Goal: Task Accomplishment & Management: Manage account settings

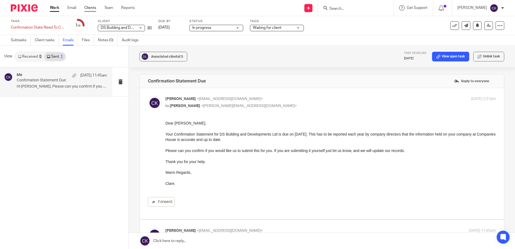
click at [90, 8] on link "Clients" at bounding box center [90, 7] width 12 height 5
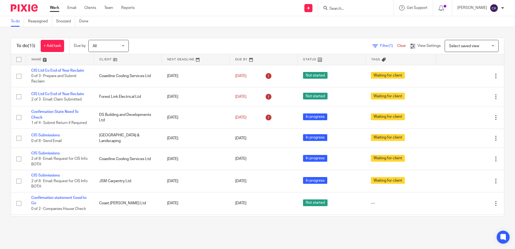
click at [365, 8] on input "Search" at bounding box center [353, 8] width 48 height 5
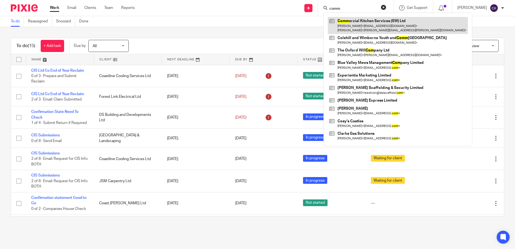
type input "comm"
click at [358, 26] on link at bounding box center [398, 25] width 140 height 17
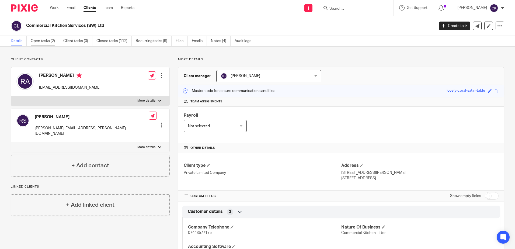
click at [45, 41] on link "Open tasks (2)" at bounding box center [45, 41] width 29 height 10
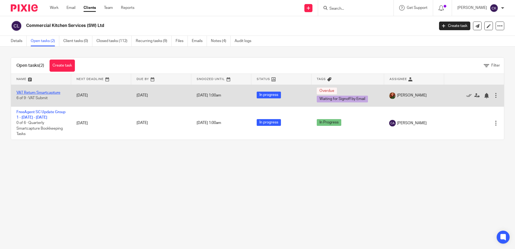
click at [29, 91] on link "VAT Return Smartcapture" at bounding box center [38, 93] width 44 height 4
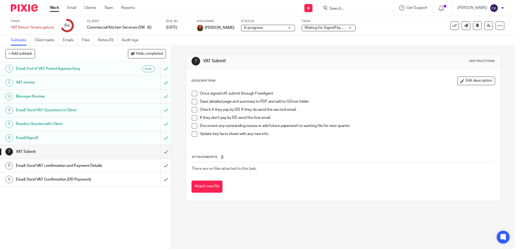
click at [192, 92] on span at bounding box center [194, 93] width 5 height 5
click at [193, 102] on span at bounding box center [194, 101] width 5 height 5
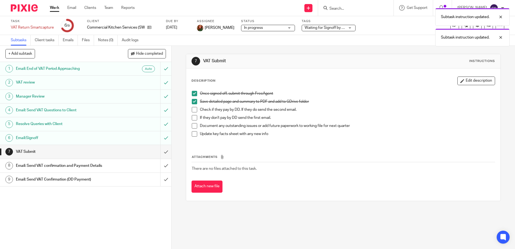
click at [192, 109] on span at bounding box center [194, 109] width 5 height 5
click at [194, 117] on span at bounding box center [194, 117] width 5 height 5
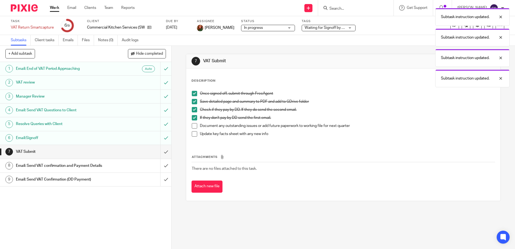
click at [192, 126] on span at bounding box center [194, 125] width 5 height 5
click at [192, 135] on span at bounding box center [194, 133] width 5 height 5
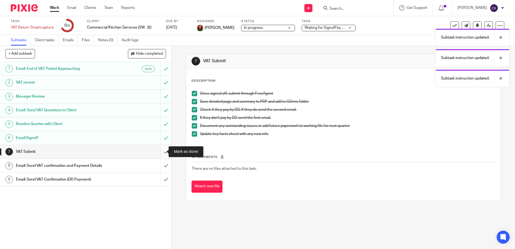
click at [160, 152] on input "submit" at bounding box center [85, 151] width 171 height 13
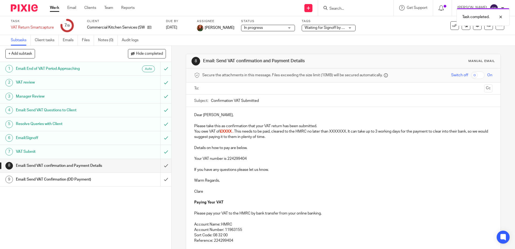
click at [319, 127] on p "Please take this as confirmation that your VAT return has been submitted." at bounding box center [343, 125] width 298 height 5
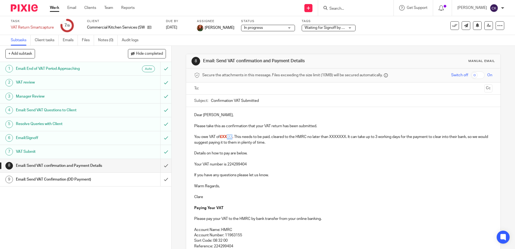
drag, startPoint x: 233, startPoint y: 137, endPoint x: 226, endPoint y: 137, distance: 7.3
click at [226, 137] on span "£XXXX ." at bounding box center [226, 137] width 13 height 4
click at [287, 170] on p at bounding box center [343, 169] width 298 height 5
drag, startPoint x: 234, startPoint y: 137, endPoint x: 220, endPoint y: 137, distance: 14.5
click at [220, 137] on p "You owe VAT of £XX XX. This needs to be paid, cleared to the HMRC no later than…" at bounding box center [343, 139] width 298 height 11
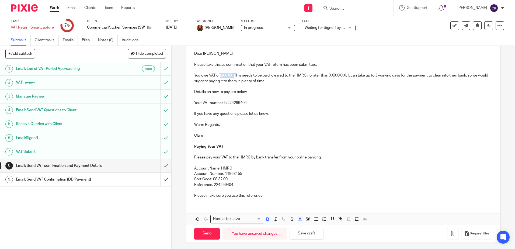
scroll to position [63, 0]
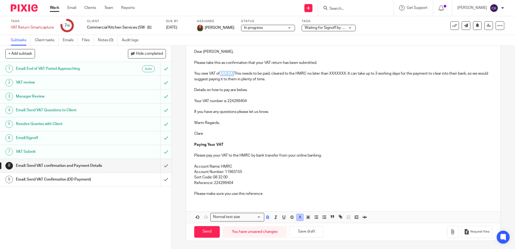
click at [298, 219] on icon "button" at bounding box center [299, 217] width 5 height 5
click at [284, 234] on li "color:#000000" at bounding box center [285, 235] width 4 height 4
click at [296, 183] on p "Reference: 224299404" at bounding box center [343, 182] width 298 height 5
drag, startPoint x: 233, startPoint y: 75, endPoint x: 220, endPoint y: 75, distance: 12.7
click at [220, 75] on strong "£XX XX." at bounding box center [226, 74] width 13 height 4
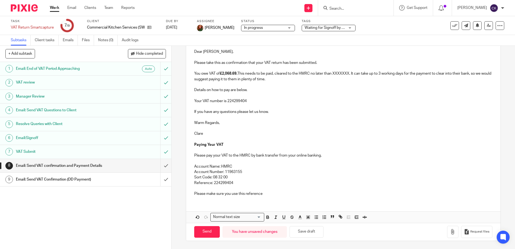
drag, startPoint x: 278, startPoint y: 80, endPoint x: 239, endPoint y: 73, distance: 39.3
click at [239, 73] on p "You owe VAT of £2,068.69. This needs to be paid, cleared to the HMRC no later t…" at bounding box center [343, 76] width 298 height 11
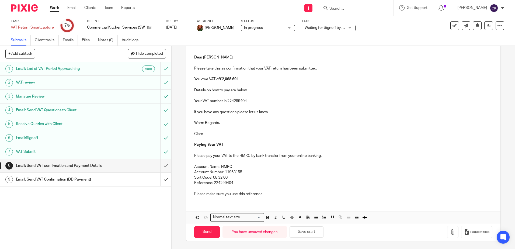
scroll to position [58, 0]
drag, startPoint x: 283, startPoint y: 80, endPoint x: 286, endPoint y: 82, distance: 3.0
click at [283, 80] on p "You owe VAT of £2,068.69. If this amount is less than" at bounding box center [343, 78] width 298 height 5
click at [309, 233] on button "Save draft" at bounding box center [306, 232] width 34 height 12
click at [111, 167] on div "Email: Send VAT confirmation and Payment Details" at bounding box center [85, 166] width 139 height 8
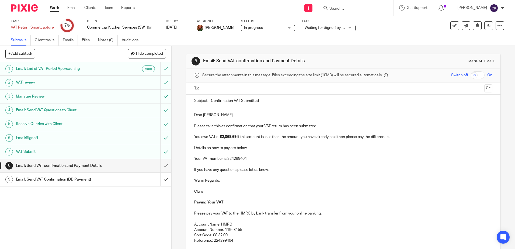
click at [38, 136] on h1 "Email:Signoff" at bounding box center [62, 138] width 93 height 8
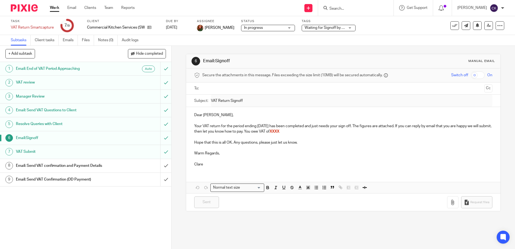
click at [103, 178] on h1 "Email: Send VAT Confirmation (DD Payment)" at bounding box center [62, 179] width 93 height 8
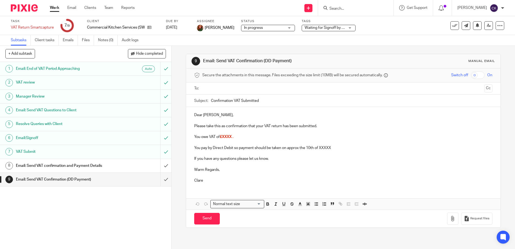
click at [96, 164] on h1 "Email: Send VAT confirmation and Payment Details" at bounding box center [62, 166] width 93 height 8
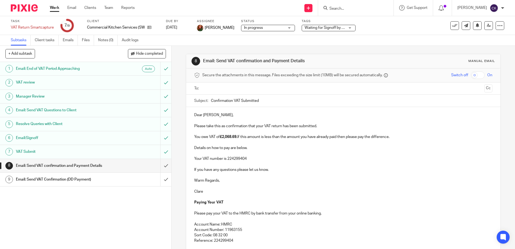
click at [249, 159] on p "Your VAT number is 224299404" at bounding box center [343, 158] width 298 height 5
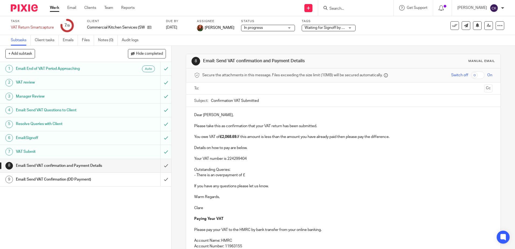
click at [246, 175] on p "- There is an overpayment of £" at bounding box center [343, 174] width 298 height 5
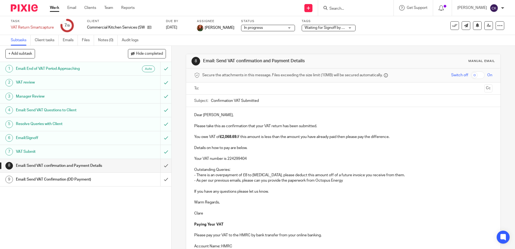
click at [194, 175] on p "- There is an overpayment of £8 to BSS, please deduct this amount off of a futu…" at bounding box center [343, 174] width 298 height 5
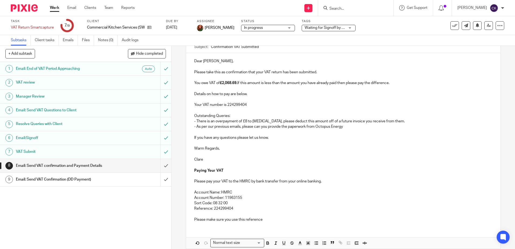
scroll to position [79, 0]
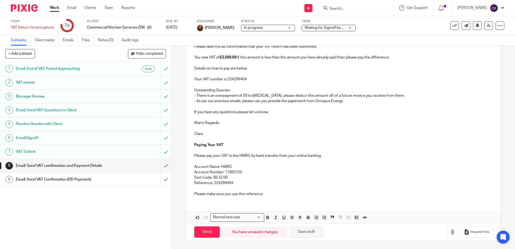
click at [306, 232] on button "Save draft" at bounding box center [306, 232] width 34 height 12
click at [69, 38] on link "Emails" at bounding box center [70, 40] width 15 height 10
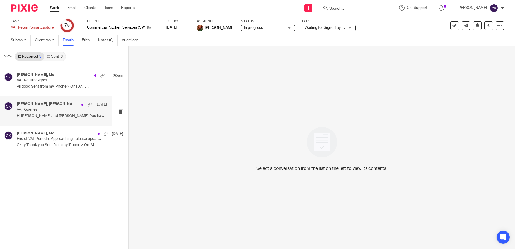
click at [51, 112] on div "[PERSON_NAME], [PERSON_NAME], Me [DATE] VAT Queries Hi [PERSON_NAME] and [PERSO…" at bounding box center [62, 111] width 90 height 18
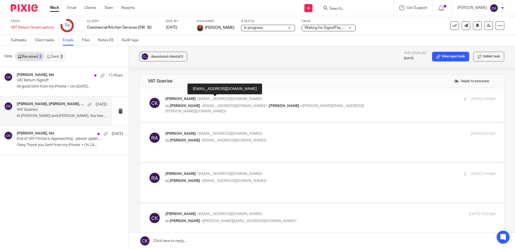
click at [211, 100] on span "<clare@clearcutaccounts.com>" at bounding box center [230, 99] width 66 height 4
checkbox input "true"
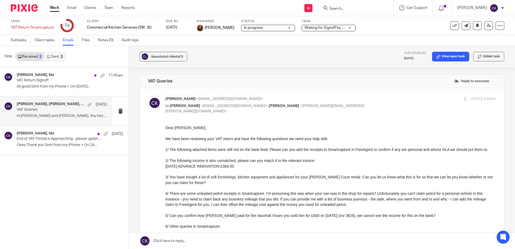
drag, startPoint x: 51, startPoint y: 116, endPoint x: 57, endPoint y: 116, distance: 5.4
click at [51, 116] on p "Hi Rich and Ryan, You haven't replied to the..." at bounding box center [62, 116] width 90 height 5
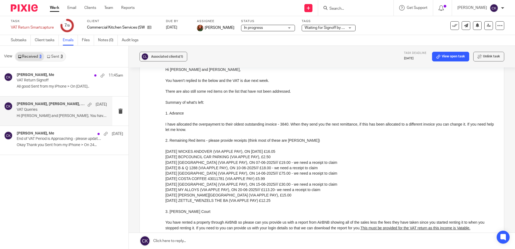
scroll to position [942, 0]
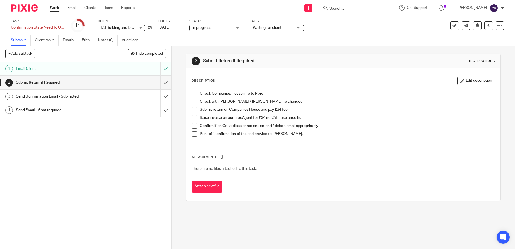
click at [56, 7] on link "Work" at bounding box center [54, 7] width 9 height 5
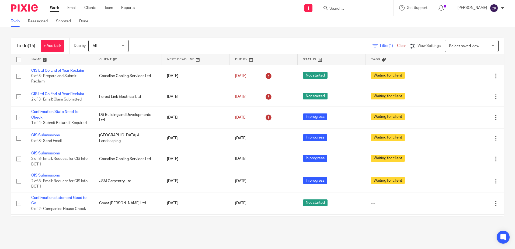
click at [341, 6] on input "Search" at bounding box center [353, 8] width 48 height 5
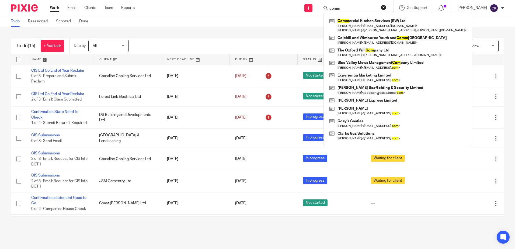
type input "comm"
click button "submit" at bounding box center [0, 0] width 0 height 0
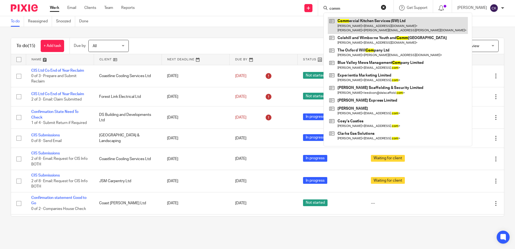
click at [368, 29] on link at bounding box center [398, 25] width 140 height 17
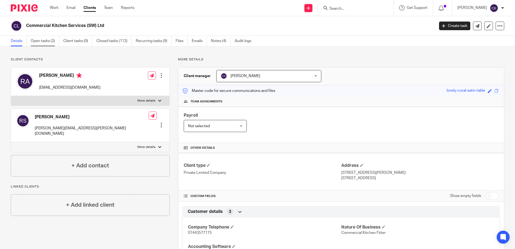
click at [41, 41] on link "Open tasks (2)" at bounding box center [45, 41] width 29 height 10
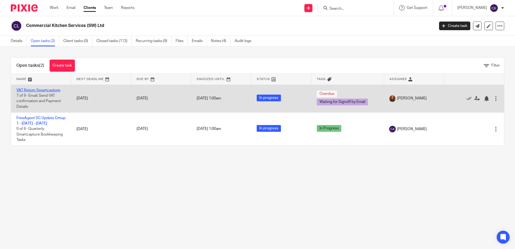
click at [34, 90] on link "VAT Return Smartcapture" at bounding box center [38, 90] width 44 height 4
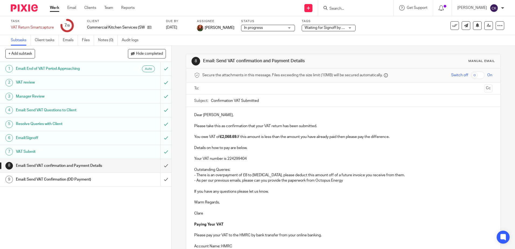
click at [344, 182] on p "- As per our previous emails, please can you provide the paperwork from Octopus…" at bounding box center [343, 180] width 298 height 5
drag, startPoint x: 280, startPoint y: 181, endPoint x: 268, endPoint y: 181, distance: 11.8
click at [268, 181] on p "- As per our previous emails, please can you provide the paperwork from Octopus…" at bounding box center [343, 180] width 298 height 5
click at [346, 181] on p "- As per our previous emails, please can you invoice the paperwork from Octopus…" at bounding box center [343, 180] width 298 height 5
drag, startPoint x: 230, startPoint y: 167, endPoint x: 193, endPoint y: 168, distance: 37.4
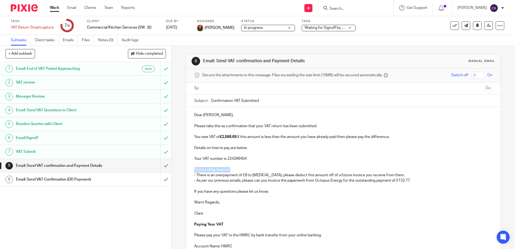
click at [194, 168] on p "Outstanding Queries:" at bounding box center [343, 169] width 298 height 5
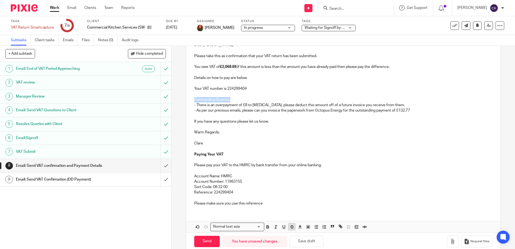
scroll to position [79, 0]
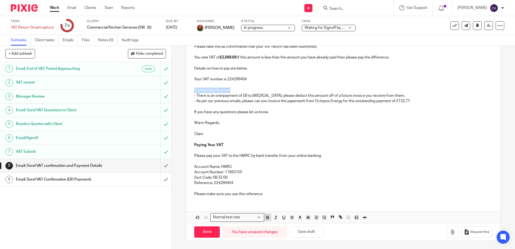
click at [266, 218] on icon "button" at bounding box center [267, 217] width 5 height 5
click at [301, 192] on p "Please make sure you use this reference" at bounding box center [343, 193] width 298 height 5
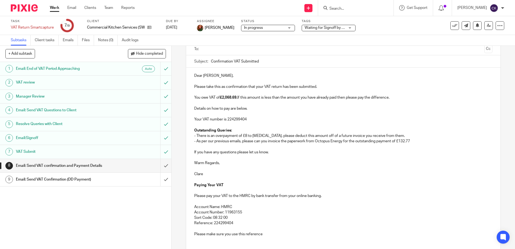
scroll to position [0, 0]
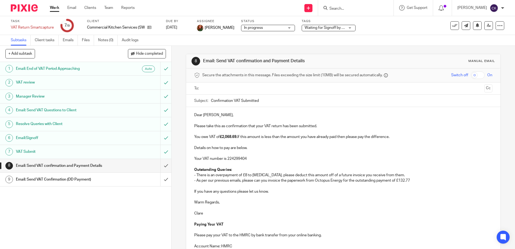
click at [215, 91] on input "text" at bounding box center [343, 88] width 278 height 6
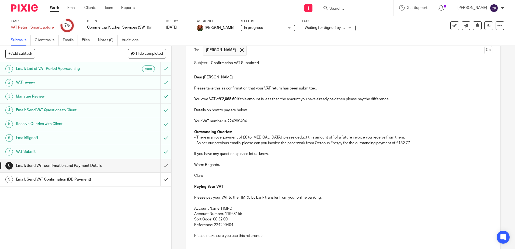
scroll to position [81, 0]
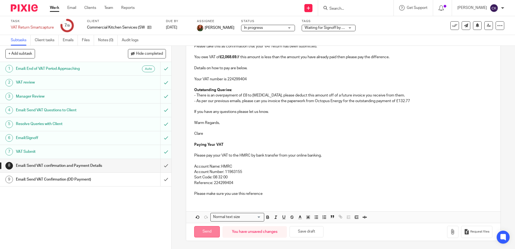
click at [201, 232] on input "Send" at bounding box center [207, 232] width 26 height 12
type input "Sent"
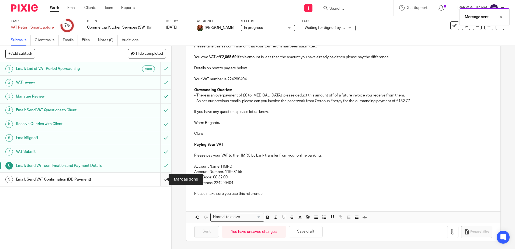
click at [159, 181] on input "submit" at bounding box center [85, 179] width 171 height 13
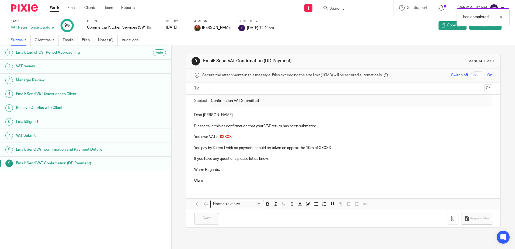
click at [52, 9] on link "Work" at bounding box center [54, 7] width 9 height 5
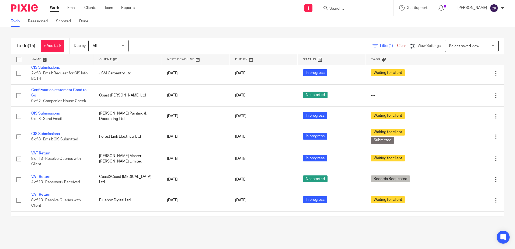
scroll to position [177, 0]
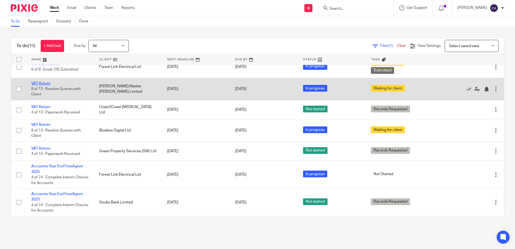
click at [42, 83] on link "VAT Return" at bounding box center [40, 84] width 19 height 4
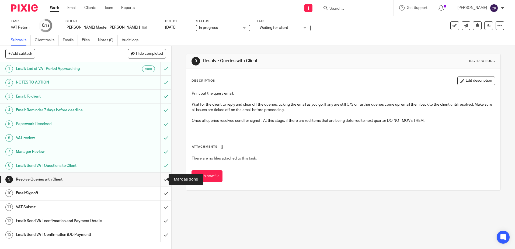
click at [160, 181] on input "submit" at bounding box center [85, 179] width 171 height 13
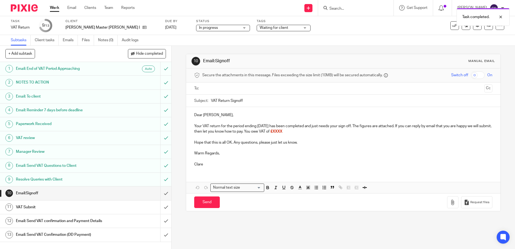
click at [204, 91] on input "text" at bounding box center [343, 88] width 278 height 6
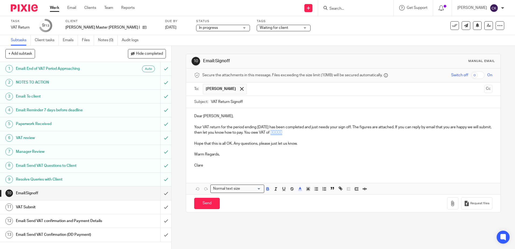
drag, startPoint x: 303, startPoint y: 134, endPoint x: 289, endPoint y: 133, distance: 14.0
click at [289, 133] on p "Your VAT return for the period ending [DATE] has been completed and just needs …" at bounding box center [343, 129] width 298 height 11
click at [299, 190] on line "button" at bounding box center [299, 190] width 3 height 0
click at [285, 206] on li "color:#000000" at bounding box center [285, 206] width 4 height 4
click at [306, 158] on p at bounding box center [343, 159] width 298 height 5
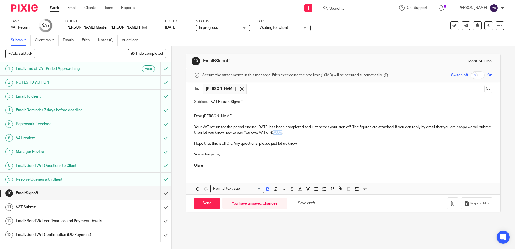
drag, startPoint x: 303, startPoint y: 134, endPoint x: 291, endPoint y: 134, distance: 12.1
click at [291, 134] on p "Your VAT return for the period ending July 31, 2025 has been completed and just…" at bounding box center [343, 129] width 298 height 11
click at [450, 205] on icon "button" at bounding box center [452, 203] width 5 height 5
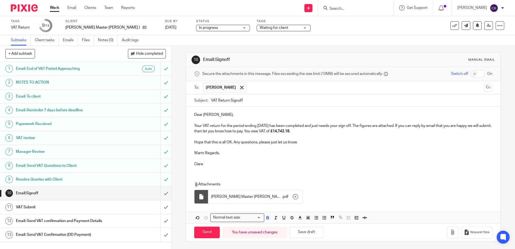
scroll to position [2, 0]
click at [203, 231] on input "Send" at bounding box center [207, 232] width 26 height 12
type input "Sent"
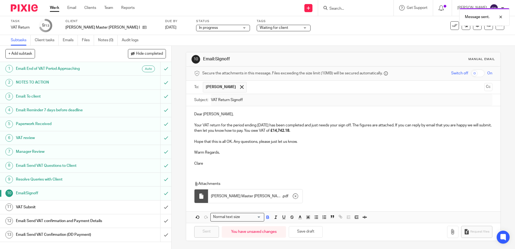
click at [284, 29] on div "Waiting for client" at bounding box center [284, 28] width 54 height 6
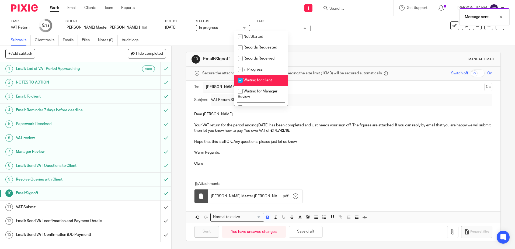
click at [240, 81] on input "checkbox" at bounding box center [240, 80] width 10 height 10
checkbox input "false"
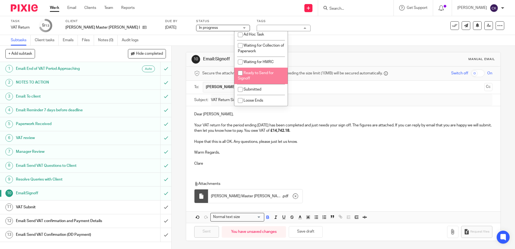
scroll to position [90, 0]
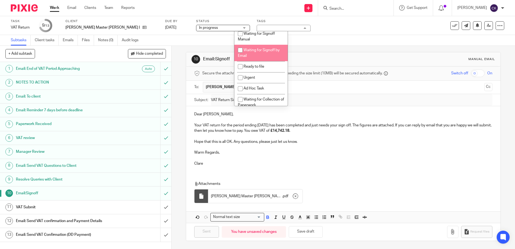
click at [240, 50] on input "checkbox" at bounding box center [240, 50] width 10 height 10
checkbox input "true"
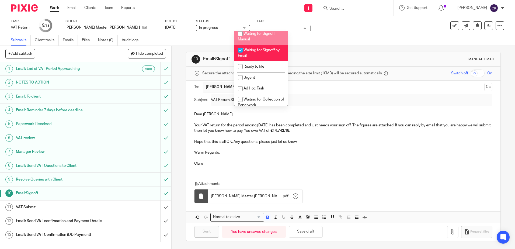
click at [305, 27] on div "Task VAT Return Save VAT Return 9 /13 Client John Pickett Master Thatcher Limit…" at bounding box center [216, 25] width 411 height 13
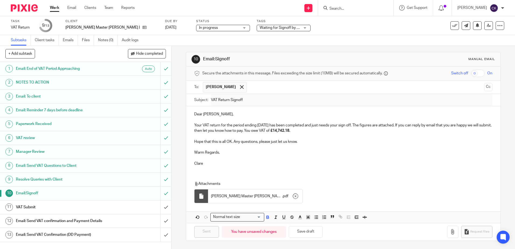
click at [53, 8] on link "Work" at bounding box center [54, 7] width 9 height 5
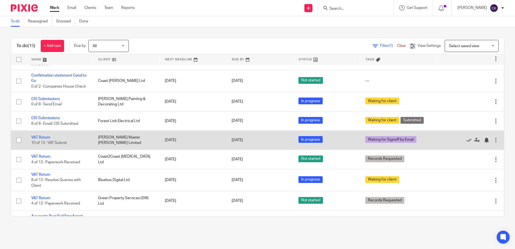
scroll to position [135, 0]
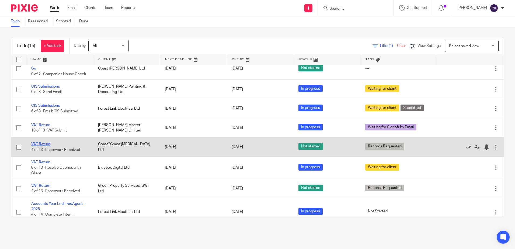
click at [45, 146] on link "VAT Return" at bounding box center [40, 144] width 19 height 4
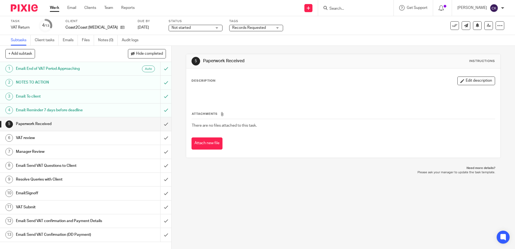
click at [39, 166] on h1 "Email: Send VAT Questions to Client" at bounding box center [62, 166] width 93 height 8
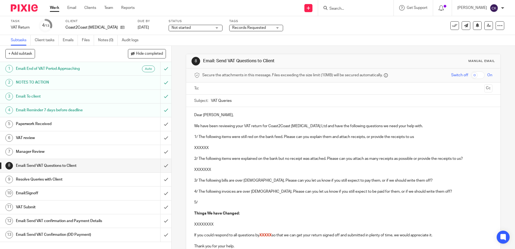
click at [213, 171] on p "XXXXXXX" at bounding box center [343, 169] width 298 height 5
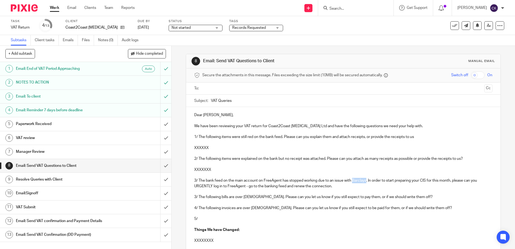
drag, startPoint x: 365, startPoint y: 181, endPoint x: 352, endPoint y: 182, distance: 13.2
click at [352, 182] on p "3/ The bank feed on the main account on FreeAgent has stopped working due to an…" at bounding box center [343, 183] width 298 height 11
drag, startPoint x: 390, startPoint y: 182, endPoint x: 383, endPoint y: 182, distance: 7.8
click at [383, 182] on p "3/ The bank feed on the main account on FreeAgent has stopped working due to an…" at bounding box center [343, 183] width 298 height 11
drag, startPoint x: 424, startPoint y: 181, endPoint x: 418, endPoint y: 181, distance: 6.2
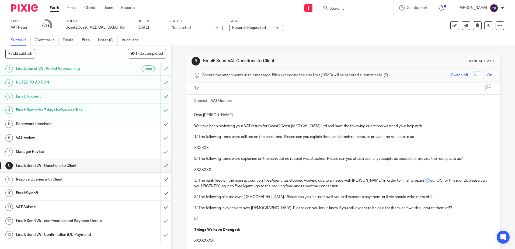
click at [418, 181] on p "3/ The bank feed on the main account on FreeAgent has stopped working due to an…" at bounding box center [343, 183] width 298 height 11
drag, startPoint x: 449, startPoint y: 180, endPoint x: 438, endPoint y: 180, distance: 11.0
click at [438, 180] on p "3/ The bank feed on the main account on FreeAgent has stopped working due to an…" at bounding box center [343, 183] width 298 height 11
drag, startPoint x: 210, startPoint y: 186, endPoint x: 193, endPoint y: 184, distance: 17.4
click at [194, 184] on p "3/ The bank feed on the main account on FreeAgent has stopped working due to an…" at bounding box center [343, 183] width 298 height 11
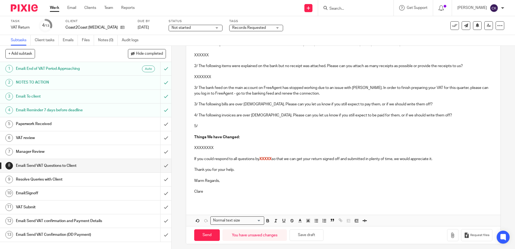
scroll to position [96, 0]
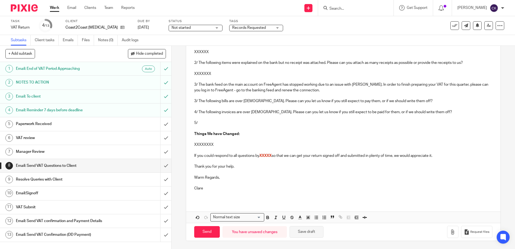
click at [307, 234] on button "Save draft" at bounding box center [306, 232] width 34 height 12
drag, startPoint x: 216, startPoint y: 146, endPoint x: 188, endPoint y: 147, distance: 28.3
click at [188, 147] on div "Dear [PERSON_NAME], We have been reviewing your VAT return for Coast2Coast [MED…" at bounding box center [343, 106] width 314 height 190
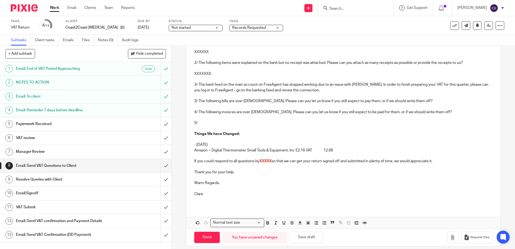
click at [213, 145] on p "- [DATE]" at bounding box center [343, 144] width 298 height 5
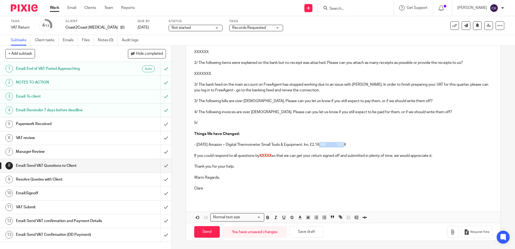
drag, startPoint x: 346, startPoint y: 145, endPoint x: 320, endPoint y: 144, distance: 27.0
click at [320, 144] on p "- [DATE] Amazon ~ Digital Thermometer Small Tools & Equipment. Inc £2.16 VAT 12…" at bounding box center [343, 144] width 298 height 5
drag, startPoint x: 316, startPoint y: 145, endPoint x: 309, endPoint y: 145, distance: 7.3
click at [309, 145] on p "- [DATE] Amazon ~ Digital Thermometer Small Tools & Equipment. Inc £12.98" at bounding box center [343, 144] width 298 height 5
click at [324, 146] on p "- 01 May 25 Amazon ~ Digital Thermometer Small Tools & Equipment £12.98" at bounding box center [343, 144] width 298 height 5
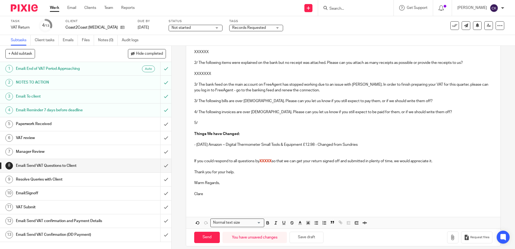
click at [195, 148] on p at bounding box center [343, 150] width 298 height 5
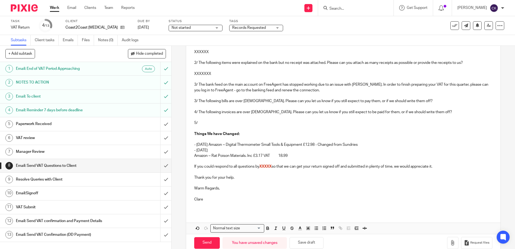
click at [215, 150] on p "- 01 May 25" at bounding box center [343, 150] width 298 height 5
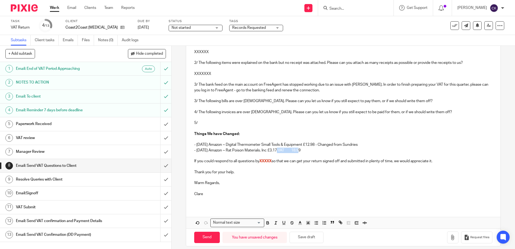
drag, startPoint x: 300, startPoint y: 151, endPoint x: 276, endPoint y: 149, distance: 24.0
click at [276, 149] on p "- 01 May 25 Amazon ~ Rat Poison Materials. Inc £3.17 VAT 18.99" at bounding box center [343, 150] width 298 height 5
drag, startPoint x: 272, startPoint y: 150, endPoint x: 266, endPoint y: 151, distance: 5.9
click at [266, 151] on p "- 01 May 25 Amazon ~ Rat Poison Materials. Inc £18.99" at bounding box center [343, 150] width 298 height 5
click at [279, 151] on p "- 01 May 25 Amazon ~ Rat Poison Materials £18.99" at bounding box center [343, 150] width 298 height 5
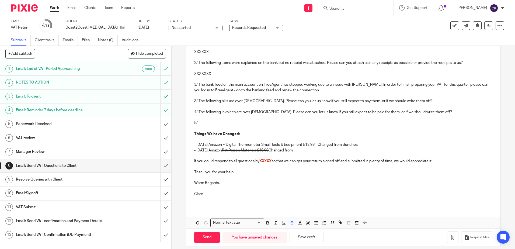
drag, startPoint x: 304, startPoint y: 150, endPoint x: 197, endPoint y: 148, distance: 107.4
click at [197, 148] on p "- 01 May 25 Amazon Rat Poison Materials £18.99 Changed from" at bounding box center [343, 150] width 298 height 5
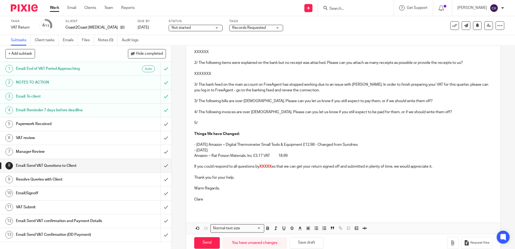
click at [214, 152] on p "- 01 May 25" at bounding box center [343, 150] width 298 height 5
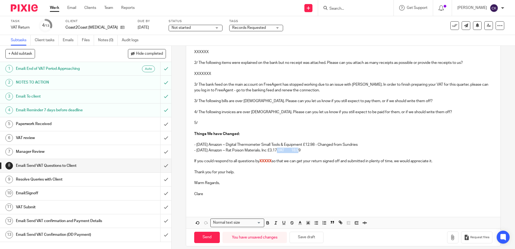
drag, startPoint x: 300, startPoint y: 150, endPoint x: 276, endPoint y: 150, distance: 24.2
click at [276, 150] on p "- 01 May 25 Amazon ~ Rat Poison Materials. Inc £3.17 VAT 18.99" at bounding box center [343, 150] width 298 height 5
drag, startPoint x: 273, startPoint y: 150, endPoint x: 266, endPoint y: 150, distance: 7.0
click at [266, 150] on p "- 01 May 25 Amazon ~ Rat Poison Materials. Inc £18.99" at bounding box center [343, 150] width 298 height 5
click at [280, 150] on p "- 01 May 25 Amazon ~ Rat Poison Materials £18.99" at bounding box center [343, 150] width 298 height 5
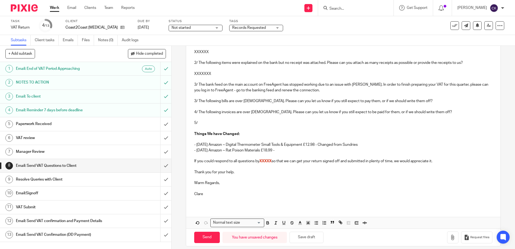
drag, startPoint x: 366, startPoint y: 143, endPoint x: 325, endPoint y: 146, distance: 40.5
click at [325, 146] on p "- [DATE] Amazon ~ Digital Thermometer Small Tools & Equipment £12.98 - Changed …" at bounding box center [343, 144] width 298 height 5
copy p "Changed from Sundries"
click at [284, 151] on p "- 01 May 25 Amazon ~ Rat Poison Materials £18.99 -" at bounding box center [343, 150] width 298 height 5
click at [302, 236] on button "Save draft" at bounding box center [306, 238] width 34 height 12
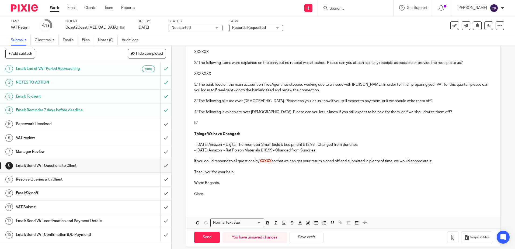
click at [323, 150] on p "- 01 May 25 Amazon ~ Rat Poison Materials £18.99 - Changed from Sundries" at bounding box center [343, 150] width 298 height 5
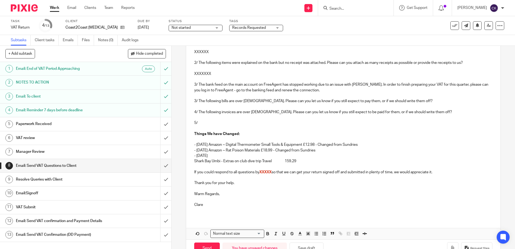
click at [194, 156] on p "- 13 May 25" at bounding box center [343, 155] width 298 height 5
click at [212, 155] on p "- 13 May 25" at bounding box center [343, 155] width 298 height 5
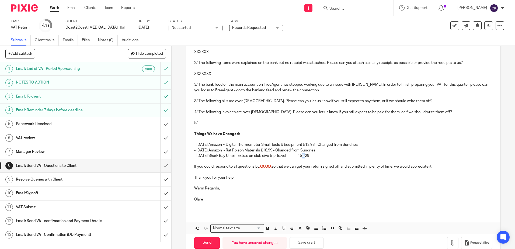
drag, startPoint x: 307, startPoint y: 156, endPoint x: 295, endPoint y: 156, distance: 12.1
click at [295, 156] on p "- 13 May 25 Shark Bay Umbi - Extras on club dive trip Travel 159.29" at bounding box center [343, 155] width 298 height 5
click at [308, 154] on p "- 13 May 25 Shark Bay Umbi - Extras on club dive trip Travel £159.29" at bounding box center [343, 155] width 298 height 5
drag, startPoint x: 323, startPoint y: 149, endPoint x: 282, endPoint y: 150, distance: 41.2
click at [282, 150] on p "- 01 May 25 Amazon ~ Rat Poison Materials £18.99 - Changed from Sundries" at bounding box center [343, 150] width 298 height 5
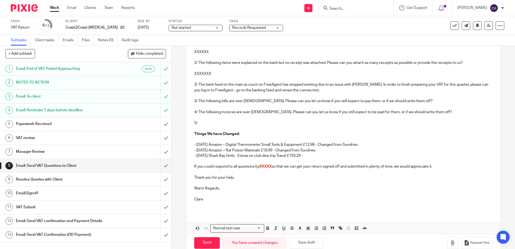
copy p "Changed from Sundries"
click at [310, 156] on p "- 13 May 25 Shark Bay Umbi - Extras on club dive trip Travel £159.29 -" at bounding box center [343, 155] width 298 height 5
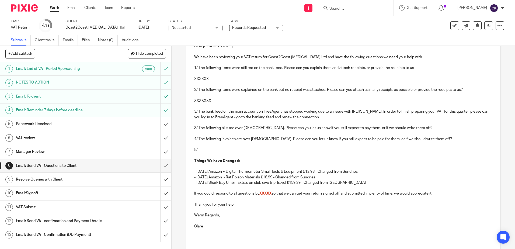
scroll to position [42, 0]
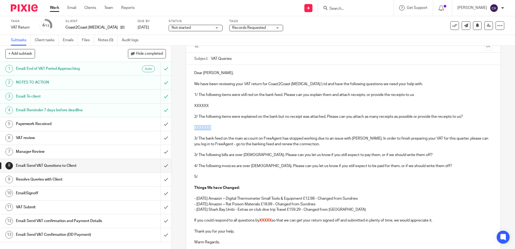
drag, startPoint x: 213, startPoint y: 128, endPoint x: 191, endPoint y: 127, distance: 21.9
click at [191, 127] on div "Dear JoJo, We have been reviewing your VAT return for Coast2Coast Scuba Diving …" at bounding box center [343, 165] width 314 height 200
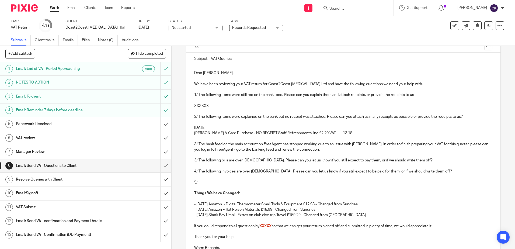
click at [210, 127] on p "20 May 25" at bounding box center [343, 127] width 298 height 5
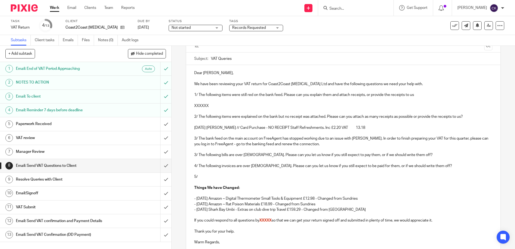
click at [258, 129] on p "20 May 25 Mcdonald's // Card Purchase - NO RECEIPT Staff Refreshments. Inc £2.2…" at bounding box center [343, 127] width 298 height 5
drag, startPoint x: 260, startPoint y: 128, endPoint x: 230, endPoint y: 127, distance: 30.2
click at [230, 127] on p "20 May 25 Mcdonald's // Card Purchase - NO RECEIPT Staff Refreshments. Inc £2.2…" at bounding box center [343, 127] width 298 height 5
drag, startPoint x: 465, startPoint y: 116, endPoint x: 326, endPoint y: 117, distance: 138.4
click at [326, 117] on p "2/ The following items were explained on the bank but no receipt was attached. …" at bounding box center [343, 116] width 298 height 5
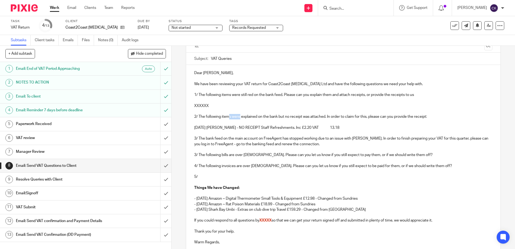
drag, startPoint x: 238, startPoint y: 116, endPoint x: 228, endPoint y: 116, distance: 10.0
click at [228, 116] on p "2/ The following items were explained on the bank but no receipt was attached. …" at bounding box center [343, 116] width 298 height 5
drag, startPoint x: 326, startPoint y: 127, endPoint x: 298, endPoint y: 127, distance: 27.7
click at [298, 127] on p "20 May 25 Mcdonald's - NO RECEIPT Staff Refreshments. Inc £2.20 VAT 13.18" at bounding box center [343, 127] width 298 height 5
drag, startPoint x: 295, startPoint y: 128, endPoint x: 288, endPoint y: 129, distance: 7.1
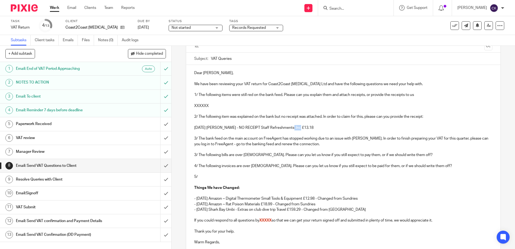
click at [288, 129] on p "20 May 25 Mcdonald's - NO RECEIPT Staff Refreshments. Inc £13.18" at bounding box center [343, 127] width 298 height 5
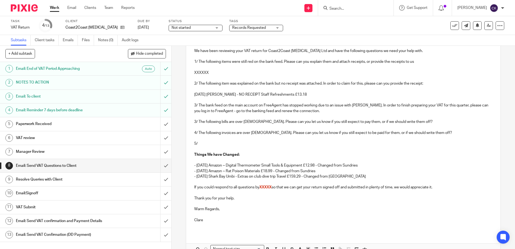
scroll to position [107, 0]
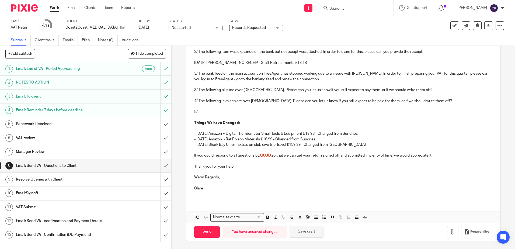
click at [303, 231] on button "Save draft" at bounding box center [306, 232] width 34 height 12
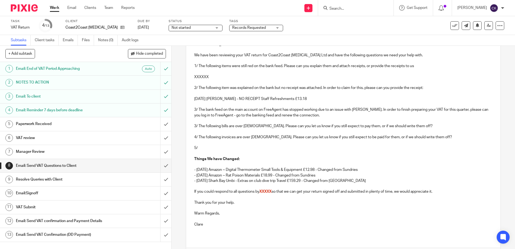
scroll to position [0, 0]
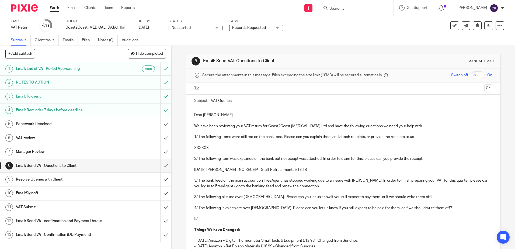
click at [302, 170] on p "20 May 25 Mcdonald's - NO RECEIPT Staff Refreshments £13.18" at bounding box center [343, 169] width 298 height 5
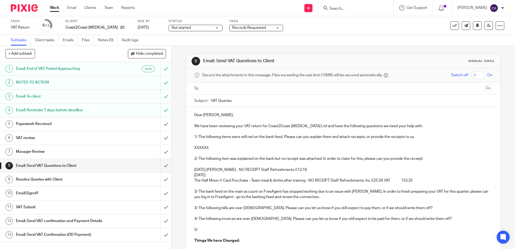
click at [210, 175] on p "28 May 25" at bounding box center [343, 174] width 298 height 5
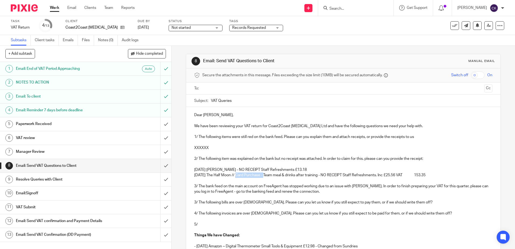
drag, startPoint x: 264, startPoint y: 176, endPoint x: 237, endPoint y: 178, distance: 27.5
click at [237, 178] on p "28 May 25 The Half Moon // Card Purchase - Team meal & drinks after training - …" at bounding box center [343, 174] width 298 height 5
drag, startPoint x: 393, startPoint y: 177, endPoint x: 362, endPoint y: 177, distance: 30.4
click at [362, 177] on p "28 May 25 The Half Moon - Team meal & drinks after training - NO RECEIPT Staff …" at bounding box center [343, 174] width 298 height 5
drag, startPoint x: 358, startPoint y: 176, endPoint x: 352, endPoint y: 176, distance: 5.4
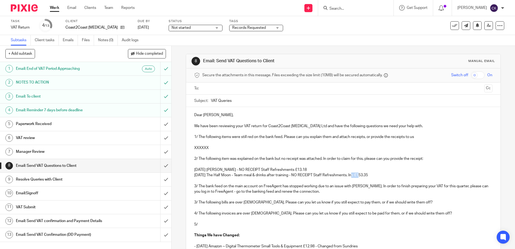
click at [352, 176] on p "28 May 25 The Half Moon - Team meal & drinks after training - NO RECEIPT Staff …" at bounding box center [343, 174] width 298 height 5
click at [385, 173] on p "[DATE] The Half Moon - Team meal & drinks after training - NO RECEIPT Staff Ref…" at bounding box center [343, 174] width 298 height 5
drag, startPoint x: 234, startPoint y: 159, endPoint x: 228, endPoint y: 160, distance: 6.3
click at [228, 160] on p "2/ The following item was explained on the bank but no receipt was attached. In…" at bounding box center [343, 158] width 298 height 5
drag, startPoint x: 308, startPoint y: 159, endPoint x: 301, endPoint y: 159, distance: 7.0
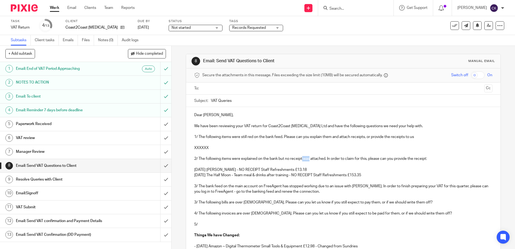
click at [301, 159] on p "2/ The following items were explained on the bank but no receipt was attached. …" at bounding box center [343, 158] width 298 height 5
click at [370, 159] on p "2/ The following items were explained on the bank but no receipts were attached…" at bounding box center [343, 158] width 298 height 5
click at [433, 160] on p "2/ The following items were explained on the bank but no receipts were attached…" at bounding box center [343, 158] width 298 height 5
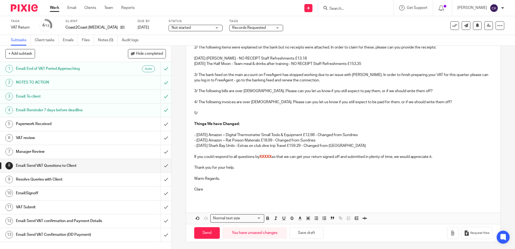
scroll to position [112, 0]
click at [305, 230] on button "Save draft" at bounding box center [306, 232] width 34 height 12
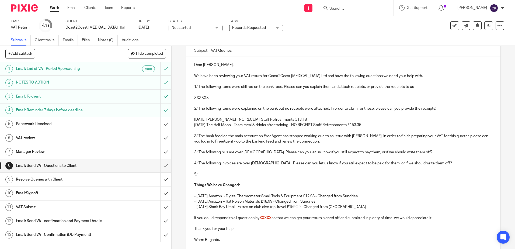
scroll to position [5, 0]
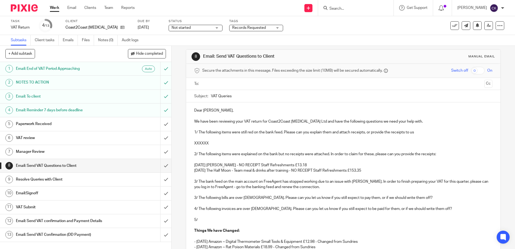
click at [367, 169] on p "[DATE] The Half Moon - Team meal & drinks after training - NO RECEIPT Staff Ref…" at bounding box center [343, 170] width 298 height 5
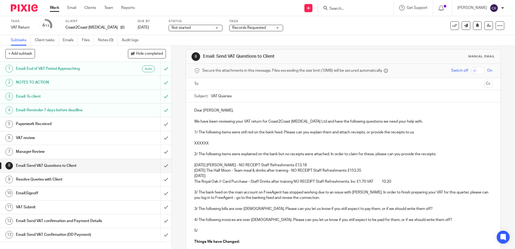
click at [209, 174] on p "09 Jun 25" at bounding box center [343, 175] width 298 height 5
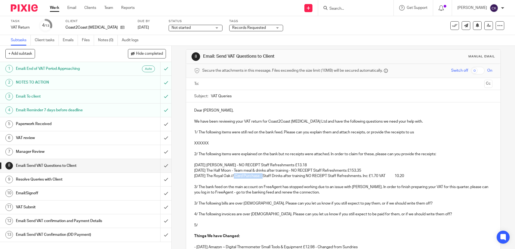
drag, startPoint x: 264, startPoint y: 176, endPoint x: 234, endPoint y: 176, distance: 29.1
click at [234, 176] on p "09 Jun 25 The Royal Oak // Card Purchase - Staff Drinks after training NO RECEI…" at bounding box center [343, 175] width 298 height 5
drag, startPoint x: 373, startPoint y: 177, endPoint x: 345, endPoint y: 176, distance: 28.3
click at [345, 176] on p "09 Jun 25 The Royal Oak - Staff Drinks after training NO RECEIPT Staff Refreshm…" at bounding box center [343, 175] width 298 height 5
drag, startPoint x: 342, startPoint y: 177, endPoint x: 335, endPoint y: 178, distance: 6.6
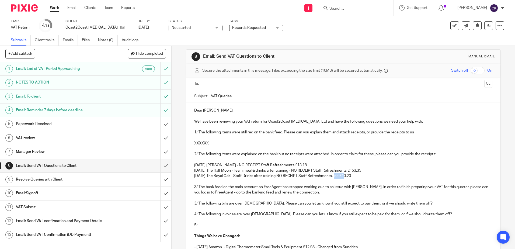
click at [335, 178] on p "09 Jun 25 The Royal Oak - Staff Drinks after training NO RECEIPT Staff Refreshm…" at bounding box center [343, 175] width 298 height 5
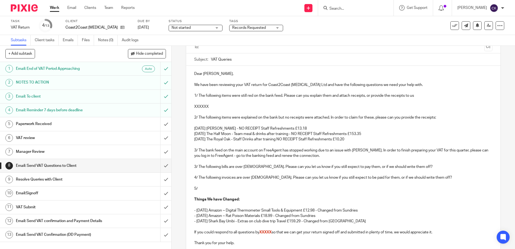
scroll to position [112, 0]
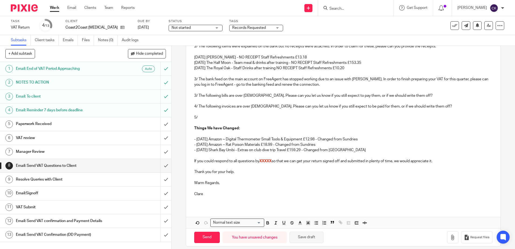
click at [310, 240] on button "Save draft" at bounding box center [306, 238] width 34 height 12
click at [353, 150] on p "- [DATE] Shark Bay Umbi - Extras on club dive trip Travel £159.29 - Changed fro…" at bounding box center [343, 149] width 298 height 5
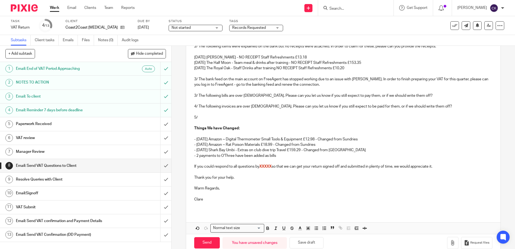
click at [194, 150] on p "- [DATE] Shark Bay Umbi - Extras on club dive trip Travel £159.29 - Changed fro…" at bounding box center [343, 149] width 298 height 5
click at [194, 145] on p "- [DATE] Amazon ~ Rat Poison Materials £18.99 - Changed from Sundries" at bounding box center [343, 144] width 298 height 5
click at [194, 140] on p "- [DATE] Amazon ~ Digital Thermometer Small Tools & Equipment £12.98 - Changed …" at bounding box center [343, 138] width 298 height 5
click at [194, 157] on p "- 2 payments to O'Three have been added as bills" at bounding box center [343, 155] width 298 height 5
click at [351, 150] on p "- [DATE] Shark Bay Umbi - Extras on club dive trip Travel £159.29 - Changed fro…" at bounding box center [343, 149] width 298 height 5
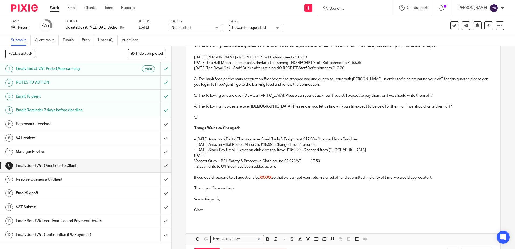
click at [194, 156] on p "16 Jun 25" at bounding box center [343, 155] width 298 height 5
click at [194, 156] on p "- 16 Jun 25" at bounding box center [343, 155] width 298 height 5
click at [212, 155] on p "- 16 Jun 25" at bounding box center [343, 155] width 298 height 5
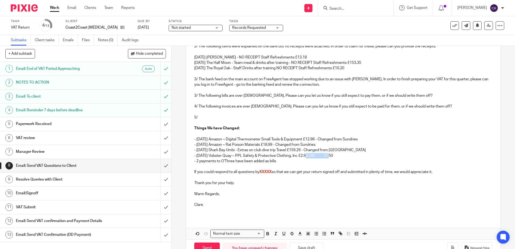
drag, startPoint x: 333, startPoint y: 157, endPoint x: 304, endPoint y: 156, distance: 28.5
click at [304, 156] on p "- 16 Jun 25 Vobster Quay ~ PPL Safety & Protective Clothing. Inc £2.92 VAT 17.50" at bounding box center [343, 155] width 298 height 5
drag, startPoint x: 302, startPoint y: 156, endPoint x: 295, endPoint y: 156, distance: 6.8
click at [295, 156] on p "- 16 Jun 25 Vobster Quay ~ PPL Safety & Protective Clothing. Inc £17.50" at bounding box center [343, 155] width 298 height 5
drag, startPoint x: 351, startPoint y: 149, endPoint x: 307, endPoint y: 150, distance: 43.9
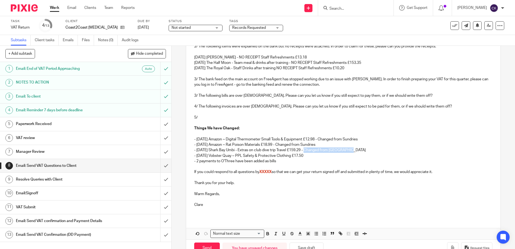
click at [307, 150] on p "- [DATE] Shark Bay Umbi - Extras on club dive trip Travel £159.29 - Changed fro…" at bounding box center [343, 149] width 298 height 5
copy p "- Changed from Sundries"
click at [308, 156] on p "- 16 Jun 25 Vobster Quay ~ PPL Safety & Protective Clothing £17.50" at bounding box center [343, 155] width 298 height 5
click at [391, 138] on p "- 01 May 25 Amazon ~ Digital Thermometer Small Tools & Equipment £12.98 - Chang…" at bounding box center [343, 138] width 298 height 5
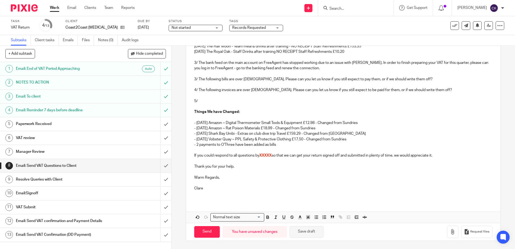
click at [303, 234] on button "Save draft" at bounding box center [306, 232] width 34 height 12
click at [352, 139] on p "- 16 Jun 25 Vobster Quay ~ PPL Safety & Protective Clothing £17.50 - Changed fr…" at bounding box center [343, 138] width 298 height 5
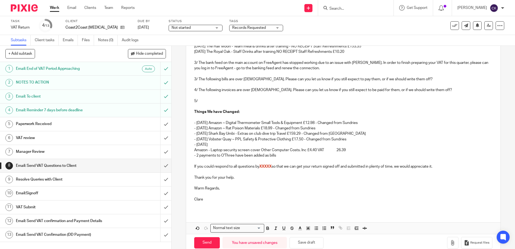
click at [211, 144] on p "- 26 Jun 25" at bounding box center [343, 144] width 298 height 5
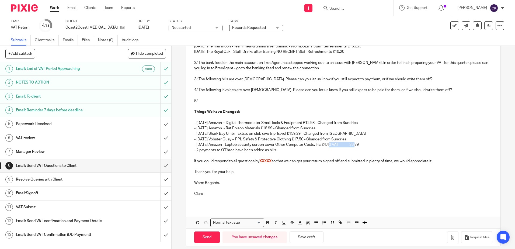
drag, startPoint x: 353, startPoint y: 145, endPoint x: 328, endPoint y: 144, distance: 25.3
click at [328, 144] on p "- 26 Jun 25 Amazon - Laptop security screen cover Other Computer Costs. Inc £4.…" at bounding box center [343, 144] width 298 height 5
drag, startPoint x: 325, startPoint y: 144, endPoint x: 319, endPoint y: 144, distance: 6.5
click at [319, 144] on p "- 26 Jun 25 Amazon - Laptop security screen cover Other Computer Costs. Inc £26…" at bounding box center [343, 144] width 298 height 5
click at [334, 146] on p "- 26 Jun 25 Amazon - Laptop security screen cover Other Computer Costs £26.39" at bounding box center [343, 144] width 298 height 5
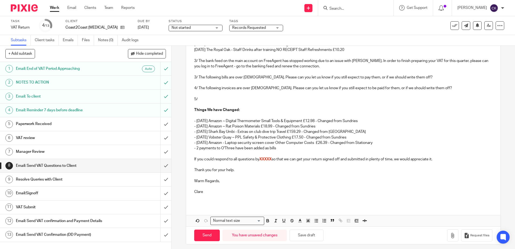
scroll to position [134, 0]
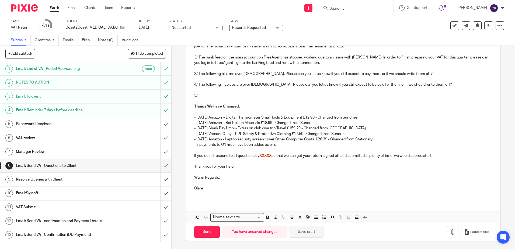
click at [300, 233] on button "Save draft" at bounding box center [306, 232] width 34 height 12
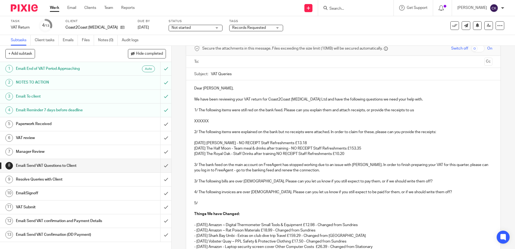
scroll to position [26, 0]
click at [349, 155] on p "09 Jun 25 The Royal Oak - Staff Drinks after training NO RECEIPT Staff Refreshm…" at bounding box center [343, 153] width 298 height 5
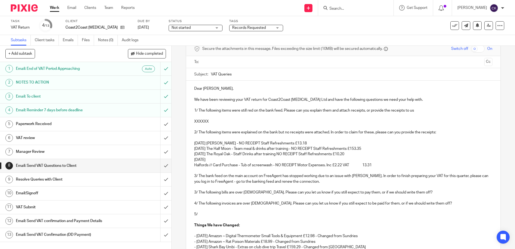
click at [214, 161] on p "30 Jun 25" at bounding box center [343, 159] width 298 height 5
click at [209, 158] on p "30 Jun 25" at bounding box center [343, 159] width 298 height 5
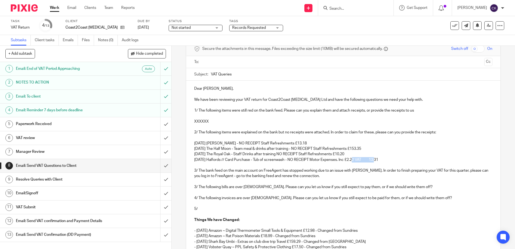
drag, startPoint x: 380, startPoint y: 160, endPoint x: 352, endPoint y: 160, distance: 27.7
click at [352, 160] on p "30 Jun 25 Halfords // Card Purchase - Tub of screenwash - NO RECEIPT Motor Expe…" at bounding box center [343, 159] width 298 height 5
drag, startPoint x: 348, startPoint y: 161, endPoint x: 341, endPoint y: 161, distance: 7.0
click at [341, 161] on p "30 Jun 25 Halfords // Card Purchase - Tub of screenwash - NO RECEIPT Motor Expe…" at bounding box center [343, 159] width 298 height 5
drag, startPoint x: 253, startPoint y: 160, endPoint x: 225, endPoint y: 160, distance: 28.0
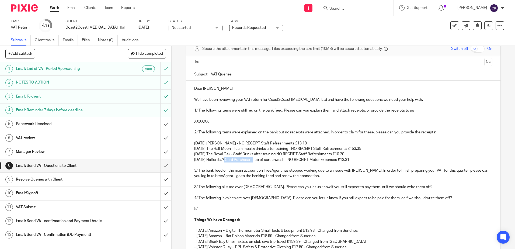
click at [225, 160] on p "30 Jun 25 Halfords // Card Purchase - Tub of screenwash - NO RECEIPT Motor Expe…" at bounding box center [343, 159] width 298 height 5
click at [348, 163] on p at bounding box center [343, 164] width 298 height 5
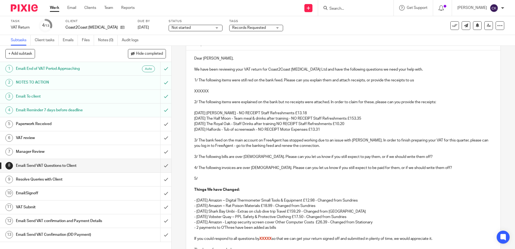
scroll to position [107, 0]
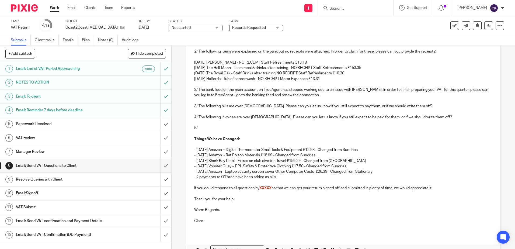
click at [277, 177] on p "- 2 payments to O'Three have been added as bills" at bounding box center [343, 176] width 298 height 5
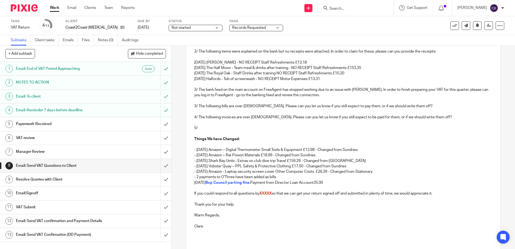
click at [194, 184] on p "15 Jul 25 Bcp Council parking fine. Payment from Director Loan Account35.00" at bounding box center [343, 182] width 298 height 5
drag, startPoint x: 332, startPoint y: 182, endPoint x: 195, endPoint y: 182, distance: 137.3
click at [195, 182] on p "- 15 Jul 25 Bcp Council parking fine. Payment from Director Loan Account35.00" at bounding box center [343, 182] width 298 height 5
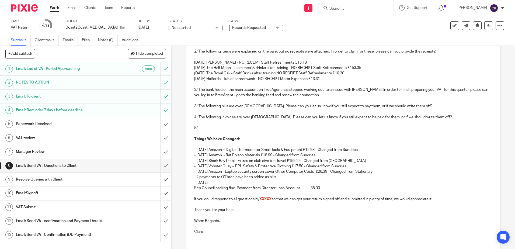
click at [210, 181] on p "- 15 Jul 25" at bounding box center [343, 182] width 298 height 5
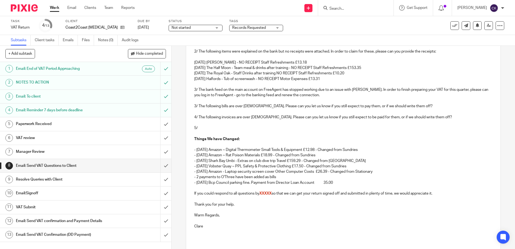
click at [254, 183] on p "- 15 Jul 25 Bcp Council parking fine. Payment from Director Loan Account 35.00" at bounding box center [343, 182] width 298 height 5
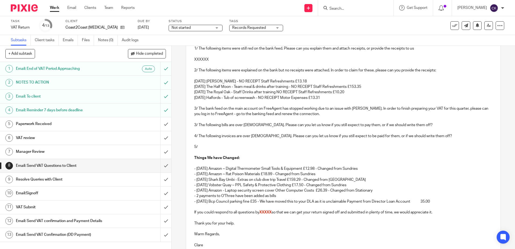
scroll to position [80, 0]
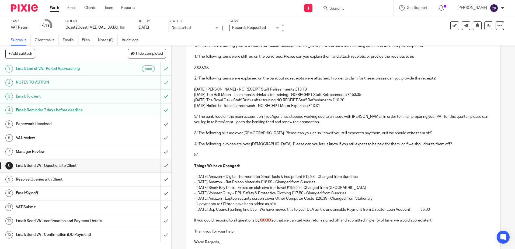
drag, startPoint x: 440, startPoint y: 210, endPoint x: 352, endPoint y: 209, distance: 88.6
click at [352, 209] on p "- 15 Jul 25 Bcp Council parking fine £35 - We have moved this to your DLA as it…" at bounding box center [343, 209] width 298 height 5
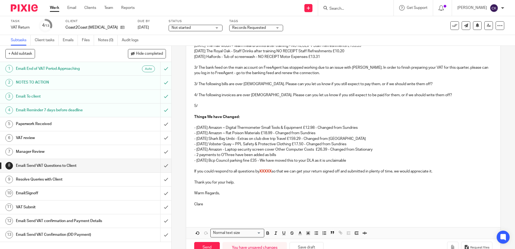
scroll to position [145, 0]
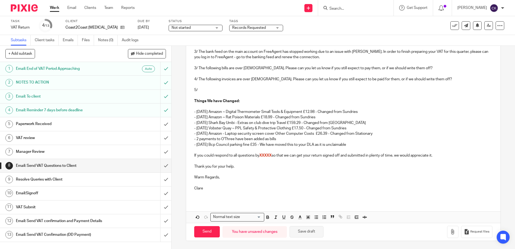
click at [304, 233] on button "Save draft" at bounding box center [306, 232] width 34 height 12
click at [312, 234] on button "Save draft" at bounding box center [306, 232] width 34 height 12
click at [64, 137] on h1 "VAT review" at bounding box center [62, 138] width 93 height 8
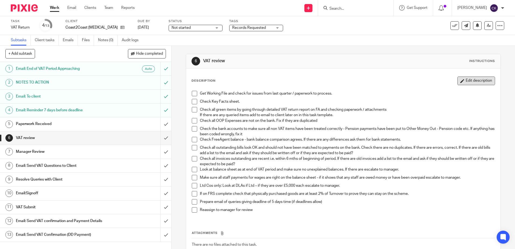
click at [469, 80] on button "Edit description" at bounding box center [476, 80] width 38 height 9
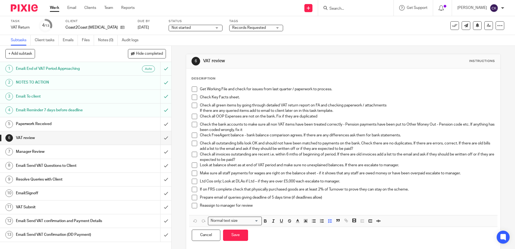
click at [365, 149] on p "Check all outstanding bills look OK and should not have been matched to payment…" at bounding box center [347, 146] width 295 height 11
click at [417, 148] on p "Check all outstanding bills look OK and should not have been matched to payment…" at bounding box center [347, 146] width 295 height 11
drag, startPoint x: 470, startPoint y: 148, endPoint x: 362, endPoint y: 148, distance: 107.4
click at [362, 148] on p "Check all outstanding bills look OK and should not have been matched to payment…" at bounding box center [347, 146] width 295 height 11
click at [296, 222] on line "button" at bounding box center [297, 222] width 3 height 0
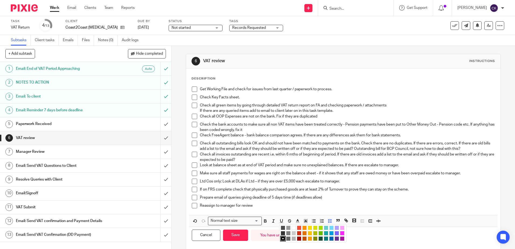
click at [297, 233] on li "color:#D33115" at bounding box center [299, 233] width 4 height 4
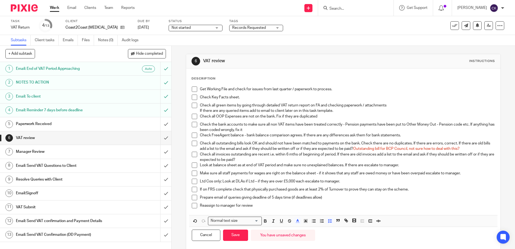
click at [391, 236] on div "Cancel Save You have unsaved changes" at bounding box center [343, 235] width 308 height 17
click at [235, 237] on button "Save" at bounding box center [235, 235] width 25 height 12
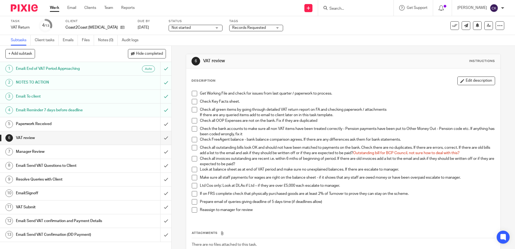
click at [51, 164] on h1 "Email: Send VAT Questions to Client" at bounding box center [62, 166] width 93 height 8
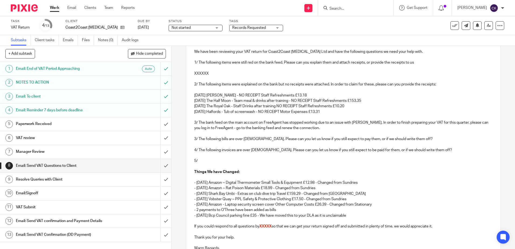
scroll to position [81, 0]
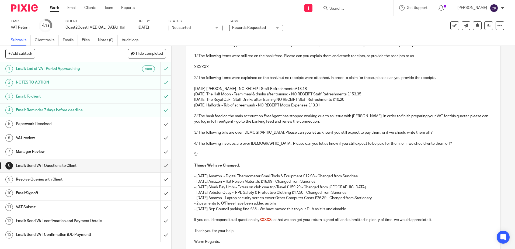
click at [416, 134] on p "3/ The following bills are over [DEMOGRAPHIC_DATA]. Please can you let us know …" at bounding box center [343, 132] width 298 height 5
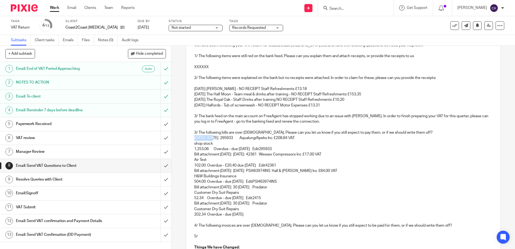
drag, startPoint x: 213, startPoint y: 138, endPoint x: 191, endPoint y: 138, distance: 22.1
click at [191, 138] on div "Dear [PERSON_NAME], We have been reviewing your VAT return for Coast2Coast [MED…" at bounding box center [343, 186] width 314 height 320
drag, startPoint x: 212, startPoint y: 143, endPoint x: 190, endPoint y: 142, distance: 21.8
click at [190, 142] on div "Dear [PERSON_NAME], We have been reviewing your VAT return for Coast2Coast [MED…" at bounding box center [343, 186] width 314 height 320
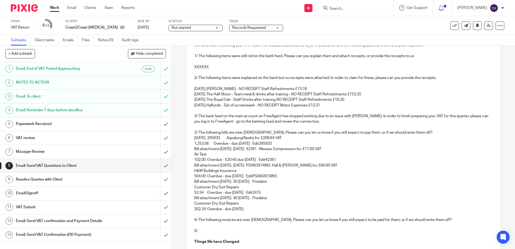
click at [290, 137] on p "[DATE] 295933 Aqualung/Apeks Inc £208.84 VAT" at bounding box center [343, 137] width 298 height 5
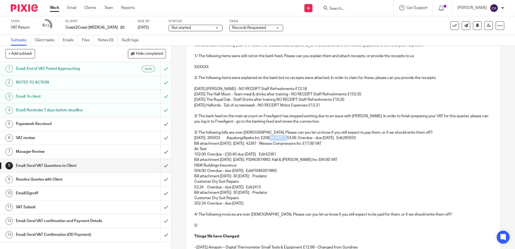
drag, startPoint x: 289, startPoint y: 139, endPoint x: 269, endPoint y: 139, distance: 19.1
click at [269, 139] on p "[DATE] 295933 Aqualung/Apeks Inc £208.84 VAT1,253.06 Overdue - due [DATE] Edit2…" at bounding box center [343, 137] width 298 height 5
drag, startPoint x: 266, startPoint y: 139, endPoint x: 261, endPoint y: 139, distance: 5.1
click at [261, 139] on p "[DATE] 295933 Aqualung/Apeks Inc £1,253.06 Overdue - due [DATE] Edit295933" at bounding box center [343, 137] width 298 height 5
drag, startPoint x: 233, startPoint y: 138, endPoint x: 226, endPoint y: 138, distance: 7.0
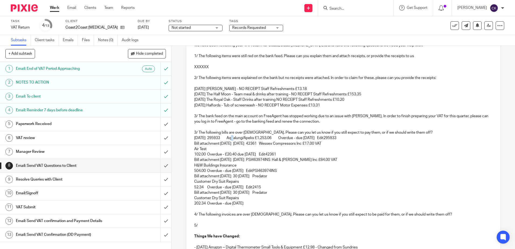
click at [226, 138] on p "[DATE] 295933 Aqualung/Apeks £1,253.06 Overdue - due [DATE] Edit295933" at bounding box center [343, 137] width 298 height 5
drag, startPoint x: 213, startPoint y: 137, endPoint x: 208, endPoint y: 137, distance: 4.6
click at [208, 137] on p "26 Feb 25 295933 Aqualung/Apeks £1,253.06 Overdue - due 5 months ago Edit295933" at bounding box center [343, 137] width 298 height 5
drag, startPoint x: 363, startPoint y: 183, endPoint x: 315, endPoint y: 172, distance: 49.4
click at [362, 183] on p "Customer Dry Suit Repairs" at bounding box center [343, 181] width 298 height 5
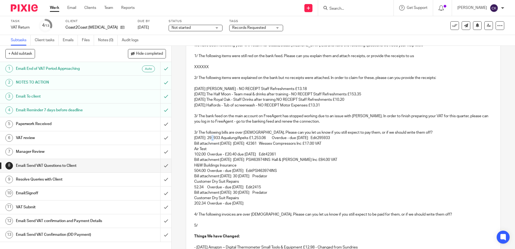
drag, startPoint x: 213, startPoint y: 138, endPoint x: 210, endPoint y: 138, distance: 3.2
click at [210, 138] on p "26 Feb 25 295933 Aqualung/Apeks £1,253.06 Overdue - due 5 months ago Edit295933" at bounding box center [343, 137] width 298 height 5
drag, startPoint x: 347, startPoint y: 138, endPoint x: 325, endPoint y: 137, distance: 22.1
click at [325, 137] on p "26 Feb 25 295933 Aqualung/Apeks £1,253.06 Overdue - due 5 months ago Edit295933" at bounding box center [343, 137] width 298 height 5
drag, startPoint x: 240, startPoint y: 145, endPoint x: 193, endPoint y: 142, distance: 47.2
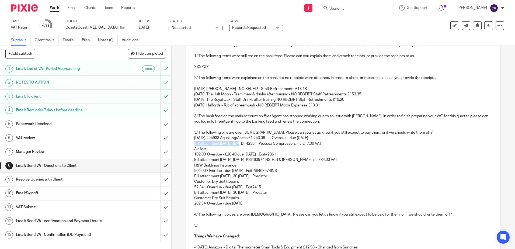
click at [194, 142] on p "Bill attachment 14 Mar 25 14 Mar 25 42361 Wessex Compressors Inc £17.00 VAT" at bounding box center [343, 143] width 298 height 5
drag, startPoint x: 213, startPoint y: 144, endPoint x: 210, endPoint y: 145, distance: 3.0
click at [210, 145] on p "14 Mar 25 42361 Wessex Compressors Inc £17.00 VAT" at bounding box center [343, 143] width 298 height 5
drag, startPoint x: 227, startPoint y: 145, endPoint x: 221, endPoint y: 145, distance: 6.2
click at [221, 145] on p "14 Mar 25 42361 Wessex Compressors Inc £17.00 VAT" at bounding box center [343, 143] width 298 height 5
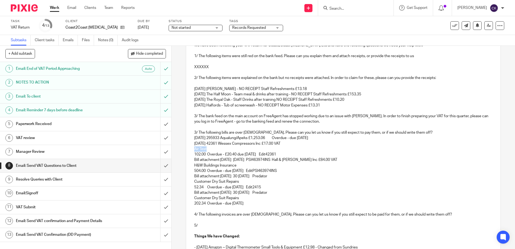
drag, startPoint x: 208, startPoint y: 148, endPoint x: 193, endPoint y: 147, distance: 14.8
click at [194, 147] on p "Air Test" at bounding box center [343, 148] width 298 height 5
click at [287, 143] on p "14 Mar 25 42361 Wessex Compressors Inc £17.00 VAT" at bounding box center [343, 143] width 298 height 5
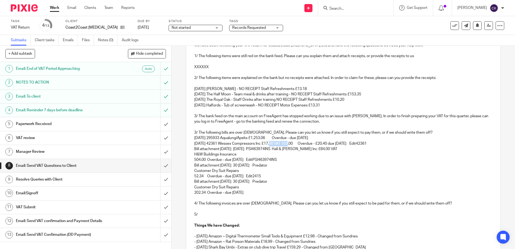
drag, startPoint x: 287, startPoint y: 143, endPoint x: 268, endPoint y: 143, distance: 19.1
click at [268, 143] on p "14 Mar 25 42361 Wessex Compressors Inc £17.00 VAT 102.00 Overdue - £20.40 due 5…" at bounding box center [343, 143] width 298 height 5
drag, startPoint x: 265, startPoint y: 143, endPoint x: 261, endPoint y: 145, distance: 4.5
click at [259, 144] on p "14 Mar 25 42361 Wessex Compressors Inc £102.00 Overdue - £20.40 due 5 months ag…" at bounding box center [343, 143] width 298 height 5
drag, startPoint x: 279, startPoint y: 145, endPoint x: 276, endPoint y: 145, distance: 3.2
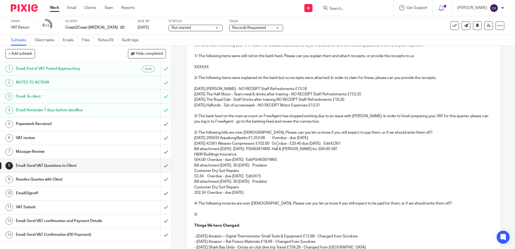
click at [276, 145] on p "14 Mar 25 42361 Wessex Compressors £102.00 Overdue - £20.40 due 5 months ago Ed…" at bounding box center [343, 143] width 298 height 5
drag, startPoint x: 358, startPoint y: 143, endPoint x: 337, endPoint y: 144, distance: 21.0
click at [337, 144] on p "14 Mar 25 42361 Wessex Compressors £102.00 Overdue - £20.40 due 5 months ago Ed…" at bounding box center [343, 143] width 298 height 5
drag, startPoint x: 240, startPoint y: 151, endPoint x: 192, endPoint y: 150, distance: 47.7
click at [192, 150] on div "Dear JoJo, We have been reviewing your VAT return for Coast2Coast Scuba Diving …" at bounding box center [343, 175] width 314 height 299
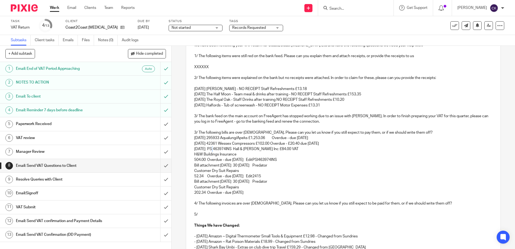
drag, startPoint x: 213, startPoint y: 148, endPoint x: 209, endPoint y: 149, distance: 4.4
click at [209, 149] on p "03 Feb 25 PSI463974INS Hall & Woodhouse Inc £84.00 VAT" at bounding box center [343, 148] width 298 height 5
drag, startPoint x: 240, startPoint y: 150, endPoint x: 235, endPoint y: 150, distance: 4.8
click at [235, 150] on p "03 Feb 25 PSI463974INS Hall & Woodhouse Inc £84.00 VAT" at bounding box center [343, 148] width 298 height 5
drag, startPoint x: 236, startPoint y: 153, endPoint x: 193, endPoint y: 156, distance: 43.5
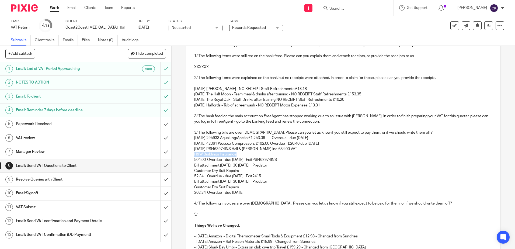
click at [194, 156] on p "H&W Buildings Insurance" at bounding box center [343, 154] width 298 height 5
click at [295, 148] on p "03 Feb 25 PSI463974INS Hall & Woodhouse Inc £84.00 VAT" at bounding box center [343, 148] width 298 height 5
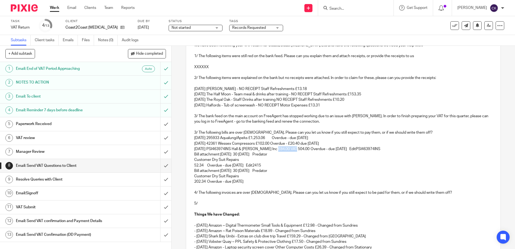
drag, startPoint x: 294, startPoint y: 149, endPoint x: 276, endPoint y: 150, distance: 17.9
click at [276, 150] on p "03 Feb 25 PSI463974INS Hall & Woodhouse Inc £84.00 VAT 504.00 Overdue - due 6 m…" at bounding box center [343, 148] width 298 height 5
drag, startPoint x: 273, startPoint y: 149, endPoint x: 266, endPoint y: 150, distance: 6.5
click at [266, 149] on p "03 Feb 25 PSI463974INS Hall & Woodhouse Inc £504.00 Overdue - due 6 months ago …" at bounding box center [343, 148] width 298 height 5
drag, startPoint x: 286, startPoint y: 149, endPoint x: 282, endPoint y: 149, distance: 4.6
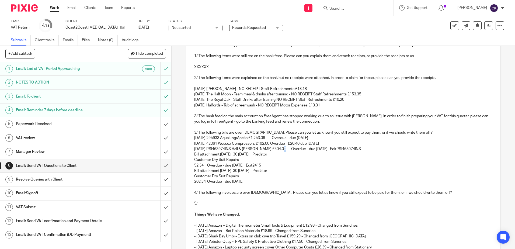
click at [282, 149] on p "03 Feb 25 PSI463974INS Hall & Woodhouse £504.00 Overdue - due 6 months ago Edit…" at bounding box center [343, 148] width 298 height 5
drag, startPoint x: 366, startPoint y: 148, endPoint x: 333, endPoint y: 147, distance: 32.6
click at [333, 147] on p "03 Feb 25 PSI463974INS Hall & Woodhouse £504.00 Overdue - due 6 months ago Edit…" at bounding box center [343, 148] width 298 height 5
drag, startPoint x: 240, startPoint y: 153, endPoint x: 192, endPoint y: 155, distance: 47.2
click at [194, 155] on p "Bill attachment 30 Sep 24 30 Aug 24 2415 Predator" at bounding box center [343, 154] width 298 height 5
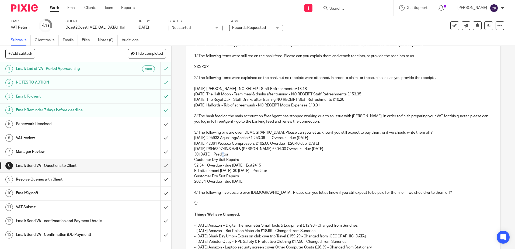
drag, startPoint x: 226, startPoint y: 154, endPoint x: 222, endPoint y: 154, distance: 3.8
click at [222, 154] on p "30 Aug 24 2415 Predator" at bounding box center [343, 154] width 298 height 5
drag, startPoint x: 237, startPoint y: 160, endPoint x: 189, endPoint y: 161, distance: 47.9
click at [189, 161] on div "Dear JoJo, We have been reviewing your VAT return for Coast2Coast Scuba Diving …" at bounding box center [343, 170] width 314 height 288
click at [239, 154] on p "30 Aug 24 2415 Predator" at bounding box center [343, 154] width 298 height 5
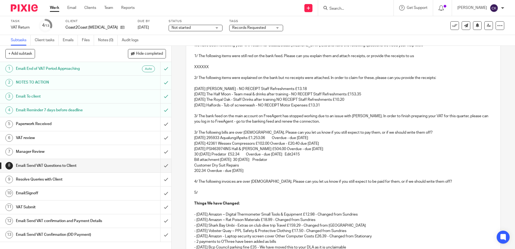
drag, startPoint x: 325, startPoint y: 154, endPoint x: 305, endPoint y: 154, distance: 19.4
click at [305, 154] on p "30 Aug 24 2415 Predator £52.34 Overdue - due 11 months ago Edit2415" at bounding box center [343, 154] width 298 height 5
drag, startPoint x: 240, startPoint y: 160, endPoint x: 192, endPoint y: 160, distance: 47.7
click at [192, 160] on div "Dear JoJo, We have been reviewing your VAT return for Coast2Coast Scuba Diving …" at bounding box center [343, 164] width 314 height 277
drag, startPoint x: 226, startPoint y: 160, endPoint x: 222, endPoint y: 160, distance: 3.5
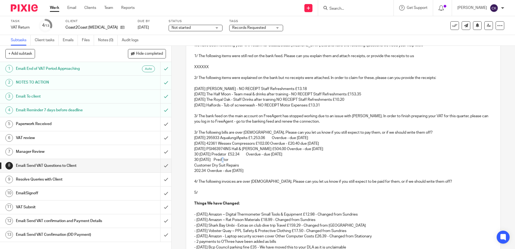
click at [222, 160] on p "30 Aug 24 2414 Predator" at bounding box center [343, 159] width 298 height 5
drag, startPoint x: 238, startPoint y: 165, endPoint x: 185, endPoint y: 165, distance: 53.3
click at [186, 165] on div "Dear JoJo, We have been reviewing your VAT return for Coast2Coast Scuba Diving …" at bounding box center [343, 164] width 314 height 277
click at [238, 159] on p "30 Aug 24 2414 Predator" at bounding box center [343, 159] width 298 height 5
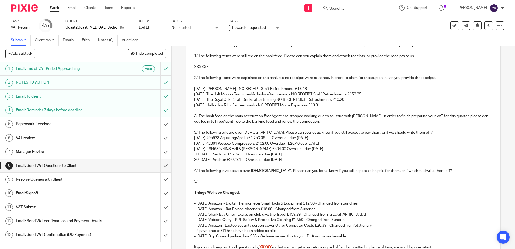
drag, startPoint x: 323, startPoint y: 137, endPoint x: 272, endPoint y: 136, distance: 51.4
click at [272, 136] on p "26 Feb 25 295933 Aqualung/Apeks £1,253.06 Overdue - due 5 months ago" at bounding box center [343, 137] width 298 height 5
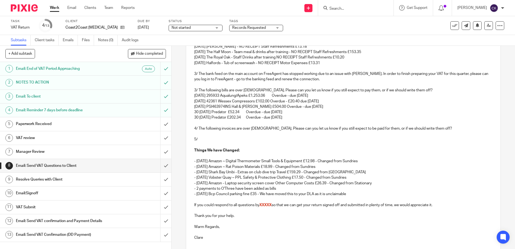
scroll to position [172, 0]
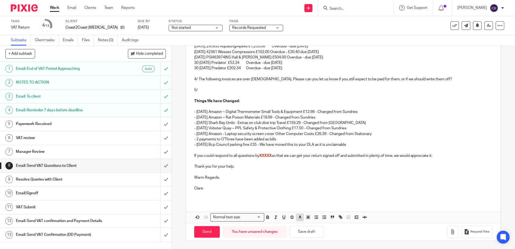
click at [299, 219] on line "button" at bounding box center [299, 219] width 3 height 0
click at [299, 228] on li "color:#D33115" at bounding box center [301, 229] width 4 height 4
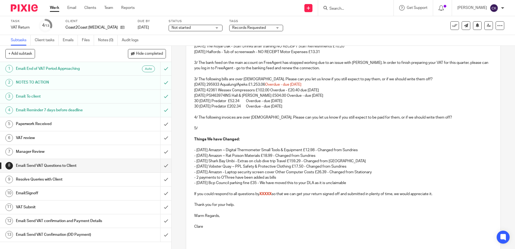
scroll to position [38, 0]
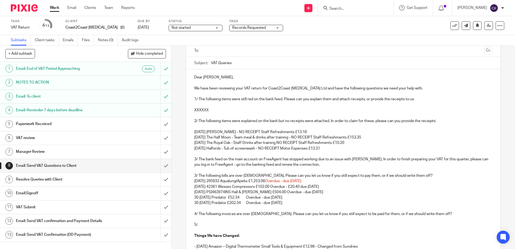
drag, startPoint x: 338, startPoint y: 187, endPoint x: 276, endPoint y: 186, distance: 61.7
click at [276, 186] on p "14 Mar 25 42361 Wessex Compressors £102.00 Overdue - £20.40 due 5 months ago" at bounding box center [343, 186] width 298 height 5
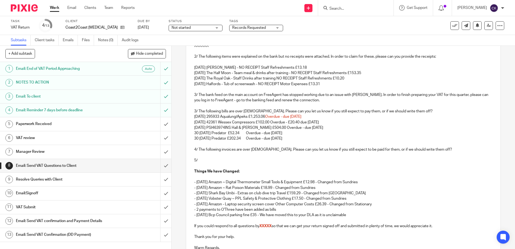
scroll to position [172, 0]
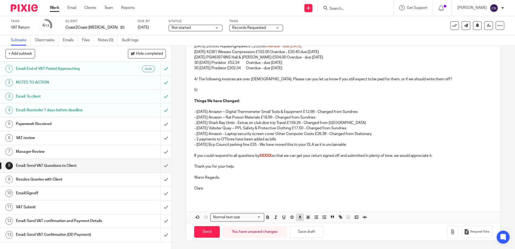
click at [299, 216] on icon "button" at bounding box center [299, 217] width 5 height 5
click at [299, 229] on li "color:#D33115" at bounding box center [301, 229] width 4 height 4
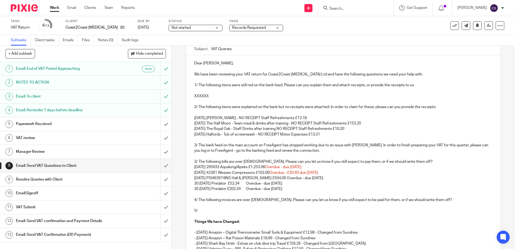
scroll to position [38, 0]
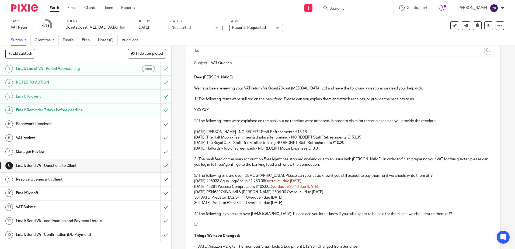
click at [340, 198] on p "30 Aug 24 2415 Predator £52.34 Overdue - due 11 months ago" at bounding box center [343, 197] width 298 height 5
drag, startPoint x: 331, startPoint y: 191, endPoint x: 283, endPoint y: 193, distance: 48.0
click at [283, 193] on p "03 Feb 25 PSI463974INS Hall & Woodhouse £504.00 Overdue - due 6 months ago" at bounding box center [343, 191] width 298 height 5
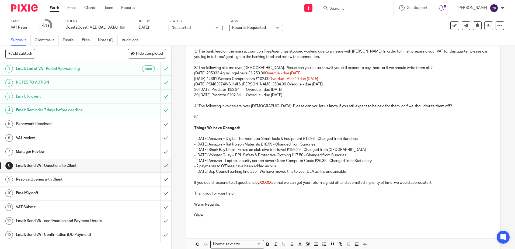
scroll to position [172, 0]
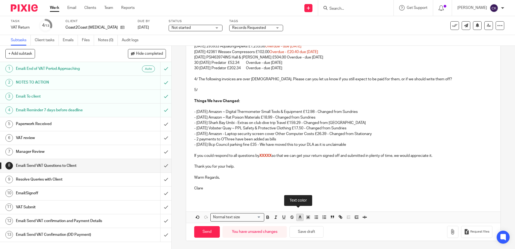
click at [299, 217] on line "button" at bounding box center [299, 217] width 1 height 0
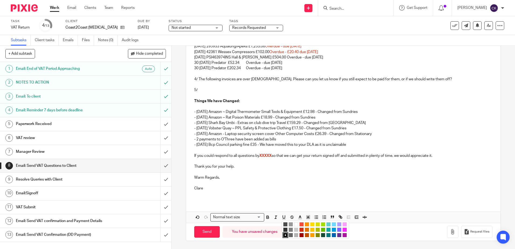
click at [300, 229] on li "color:#D33115" at bounding box center [301, 229] width 4 height 4
click at [359, 103] on p "Things We have Changed:" at bounding box center [343, 100] width 298 height 5
drag, startPoint x: 304, startPoint y: 62, endPoint x: 271, endPoint y: 65, distance: 33.2
click at [271, 65] on p "30 Aug 24 2415 Predator £52.34 Overdue - due 11 months ago" at bounding box center [343, 62] width 298 height 5
click at [300, 218] on icon "button" at bounding box center [299, 217] width 5 height 5
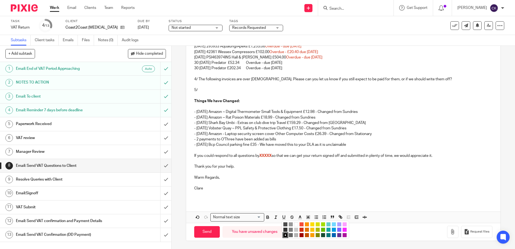
click at [300, 229] on li "color:#D33115" at bounding box center [301, 229] width 4 height 4
drag, startPoint x: 304, startPoint y: 67, endPoint x: 271, endPoint y: 68, distance: 33.1
click at [271, 68] on p "30 Aug 24 2414 Predator £202.34 Overdue - due 11 months ago" at bounding box center [343, 67] width 298 height 5
click at [299, 218] on icon "button" at bounding box center [299, 217] width 5 height 5
drag, startPoint x: 298, startPoint y: 229, endPoint x: 304, endPoint y: 213, distance: 17.5
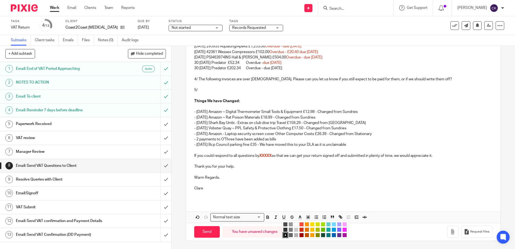
click at [299, 229] on li "color:#D33115" at bounding box center [301, 229] width 4 height 4
click at [314, 191] on p at bounding box center [343, 193] width 298 height 5
click at [306, 233] on button "Save draft" at bounding box center [306, 232] width 34 height 12
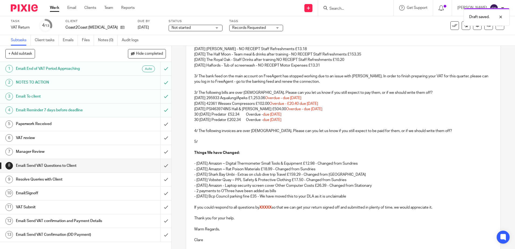
scroll to position [118, 0]
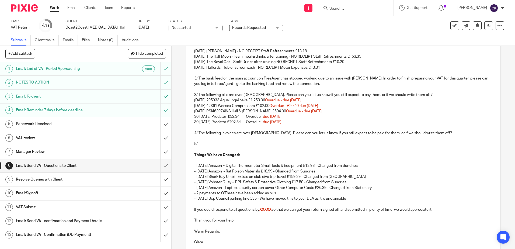
click at [413, 149] on p at bounding box center [343, 149] width 298 height 5
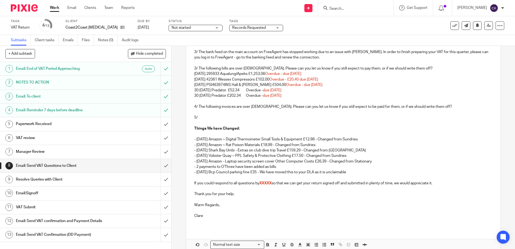
scroll to position [172, 0]
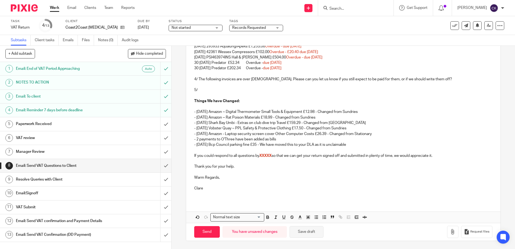
click at [303, 233] on button "Save draft" at bounding box center [306, 232] width 34 height 12
click at [435, 79] on p "4/ The following invoices are over 6 months old. Please can you let us know if …" at bounding box center [343, 78] width 298 height 5
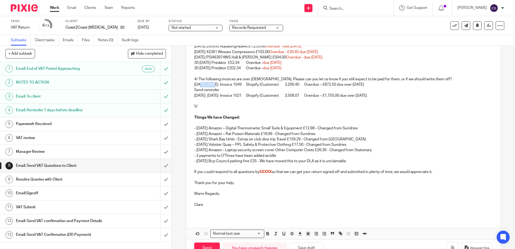
drag, startPoint x: 214, startPoint y: 85, endPoint x: 199, endPoint y: 85, distance: 15.1
click at [199, 85] on p "08 Mar 24 08 Mar 24 Invoice 1049 Shopify (Customer) 3,200.40 Overdue – £872.50 …" at bounding box center [343, 84] width 298 height 5
click at [229, 89] on p "Send reminder" at bounding box center [343, 89] width 298 height 5
drag, startPoint x: 213, startPoint y: 85, endPoint x: 189, endPoint y: 85, distance: 24.0
click at [189, 85] on div "Dear JoJo, We have been reviewing your VAT return for Coast2Coast Scuba Diving …" at bounding box center [343, 76] width 314 height 282
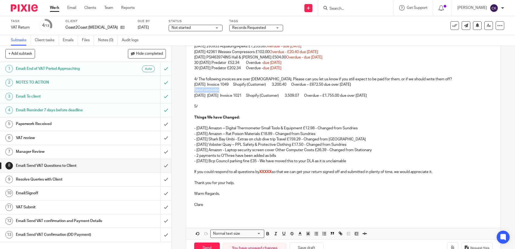
drag, startPoint x: 218, startPoint y: 89, endPoint x: 191, endPoint y: 89, distance: 27.5
click at [191, 89] on div "Dear JoJo, We have been reviewing your VAT return for Coast2Coast Scuba Diving …" at bounding box center [343, 76] width 314 height 282
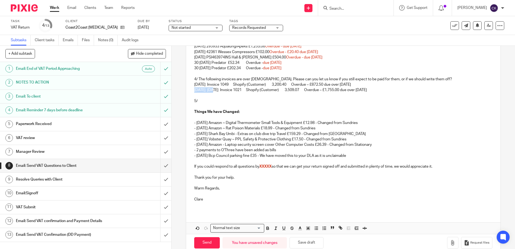
drag, startPoint x: 213, startPoint y: 90, endPoint x: 180, endPoint y: 90, distance: 33.1
click at [180, 90] on div "8 Email: Send VAT Questions to Client Manual email Secure the attachments in th…" at bounding box center [342, 147] width 343 height 203
click at [272, 80] on p "4/ The following invoices are over 6 months old. Please can you let us know if …" at bounding box center [343, 78] width 298 height 5
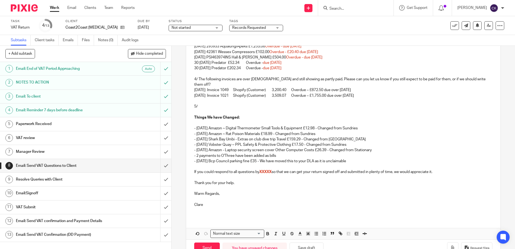
drag, startPoint x: 359, startPoint y: 91, endPoint x: 292, endPoint y: 90, distance: 67.1
click at [292, 90] on p "08 Mar 24 Invoice 1049 Shopify (Customer) 3,200.40 Overdue – £872.50 due over 1…" at bounding box center [343, 89] width 298 height 5
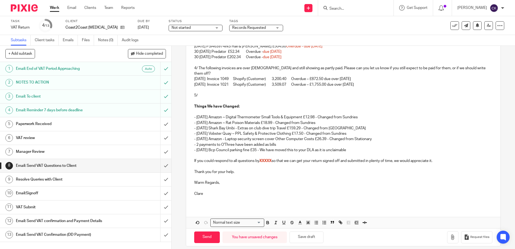
scroll to position [189, 0]
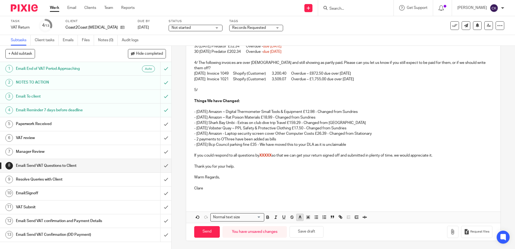
click at [299, 217] on line "button" at bounding box center [299, 217] width 1 height 0
click at [300, 228] on li "color:#D33115" at bounding box center [301, 229] width 4 height 4
drag, startPoint x: 323, startPoint y: 101, endPoint x: 359, endPoint y: 75, distance: 45.0
click at [323, 100] on p "Things We have Changed:" at bounding box center [343, 100] width 298 height 5
drag, startPoint x: 362, startPoint y: 79, endPoint x: 293, endPoint y: 81, distance: 68.4
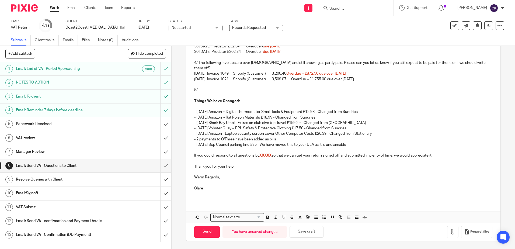
click at [293, 81] on p "09 Feb 24 Invoice 1021 Shopify (Customer) 3,509.07 Overdue – £1,755.00 due over…" at bounding box center [343, 78] width 298 height 5
click at [300, 218] on icon "button" at bounding box center [299, 217] width 5 height 5
click at [301, 229] on li "color:#D33115" at bounding box center [301, 229] width 4 height 4
click at [319, 183] on p at bounding box center [343, 182] width 298 height 5
click at [303, 232] on button "Save draft" at bounding box center [306, 232] width 34 height 12
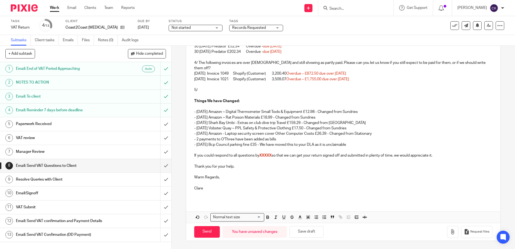
click at [286, 62] on p "4/ The following invoices are over 6 months old and still showing as partly pai…" at bounding box center [343, 65] width 298 height 11
click at [352, 143] on p "- 15 Jul 25 Bcp Council parking fine £35 - We have moved this to your DLA as it…" at bounding box center [343, 144] width 298 height 5
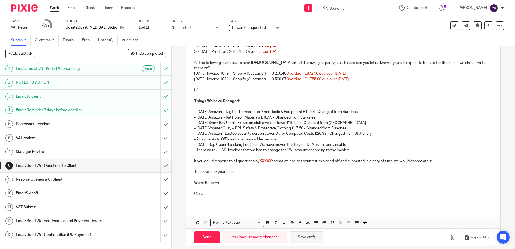
click at [302, 237] on button "Save draft" at bounding box center [306, 237] width 34 height 12
click at [45, 136] on h1 "VAT review" at bounding box center [62, 138] width 93 height 8
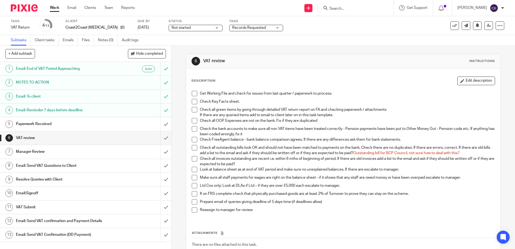
click at [192, 93] on span at bounding box center [194, 93] width 5 height 5
click at [193, 102] on span at bounding box center [194, 101] width 5 height 5
click at [194, 111] on span at bounding box center [194, 109] width 5 height 5
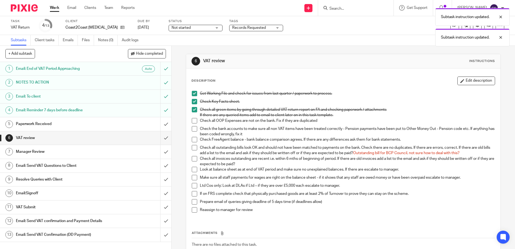
click at [193, 122] on span at bounding box center [194, 120] width 5 height 5
click at [193, 129] on span at bounding box center [194, 128] width 5 height 5
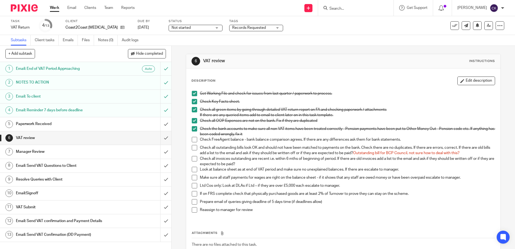
click at [43, 167] on h1 "Email: Send VAT Questions to Client" at bounding box center [62, 166] width 93 height 8
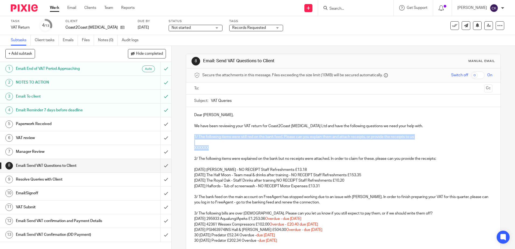
drag, startPoint x: 210, startPoint y: 148, endPoint x: 190, endPoint y: 135, distance: 24.4
click at [190, 135] on div "Dear [PERSON_NAME], We have been reviewing your VAT return for Coast2Coast [MED…" at bounding box center [343, 251] width 314 height 288
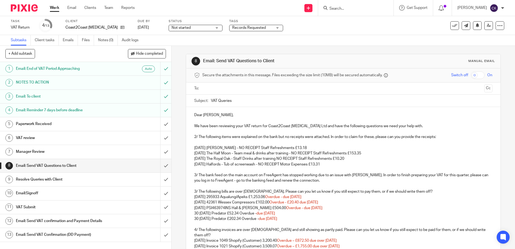
click at [194, 136] on p "2/ The following items were explained on the bank but no receipts were attached…" at bounding box center [343, 136] width 298 height 5
click at [317, 176] on p "3/ The bank feed on the main account on FreeAgent has stopped working due to an…" at bounding box center [343, 177] width 298 height 11
click at [195, 175] on p "3/ The bank feed on the main account on FreeAgent has stopped working on [DATE]…" at bounding box center [343, 177] width 298 height 11
click at [194, 142] on p at bounding box center [343, 142] width 298 height 5
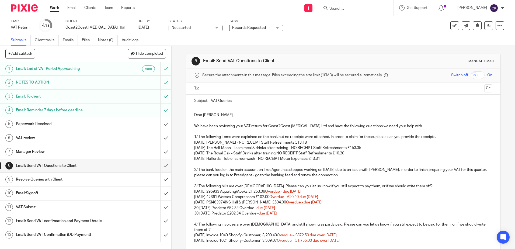
click at [339, 175] on p "2/ The bank feed on the main account on FreeAgent has stopped working on [DATE]…" at bounding box center [343, 172] width 298 height 11
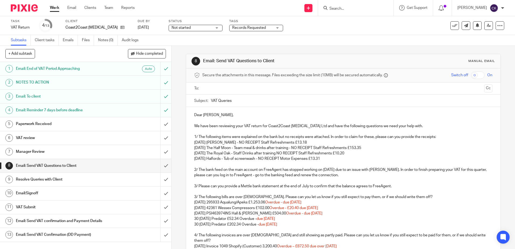
click at [194, 196] on p "3/ The following bills are over [DEMOGRAPHIC_DATA]. Please can you let us know …" at bounding box center [343, 196] width 298 height 5
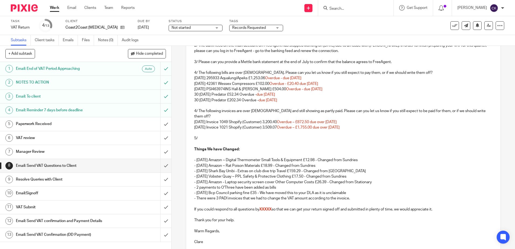
scroll to position [135, 0]
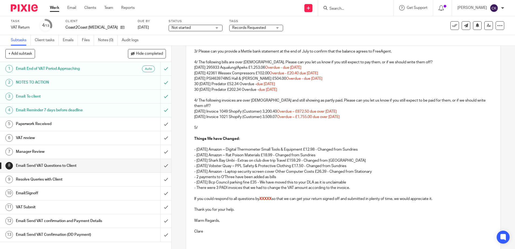
click at [194, 100] on p "4/ The following invoices are over 6 months old and still showing as partly pai…" at bounding box center [343, 103] width 298 height 11
drag, startPoint x: 198, startPoint y: 128, endPoint x: 192, endPoint y: 122, distance: 8.2
click at [192, 122] on div "Dear JoJo, We have been reviewing your VAT return for Coast2Coast Scuba Diving …" at bounding box center [343, 107] width 314 height 271
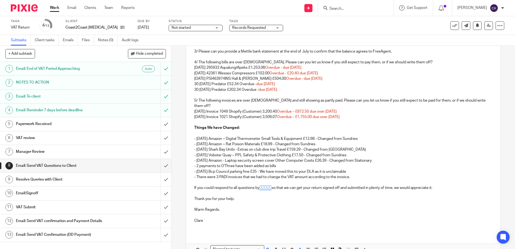
drag, startPoint x: 273, startPoint y: 188, endPoint x: 259, endPoint y: 188, distance: 13.7
click at [259, 188] on p "If you could respond to all questions by XXXXX so that we can get your return s…" at bounding box center [343, 187] width 298 height 5
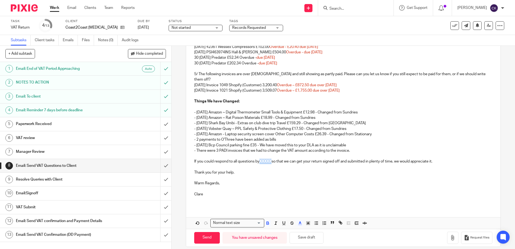
scroll to position [167, 0]
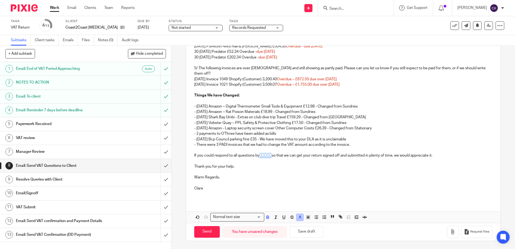
click at [298, 218] on icon "button" at bounding box center [299, 217] width 5 height 5
click at [283, 236] on li "color:#000000" at bounding box center [285, 235] width 4 height 4
drag, startPoint x: 266, startPoint y: 218, endPoint x: 268, endPoint y: 191, distance: 27.0
click at [266, 217] on icon "button" at bounding box center [267, 217] width 5 height 5
click at [298, 229] on button "Save draft" at bounding box center [306, 232] width 34 height 12
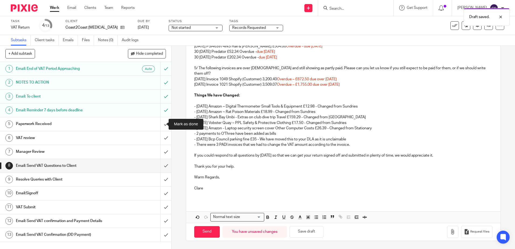
drag, startPoint x: 160, startPoint y: 125, endPoint x: 147, endPoint y: 128, distance: 13.1
click at [160, 125] on input "submit" at bounding box center [85, 123] width 171 height 13
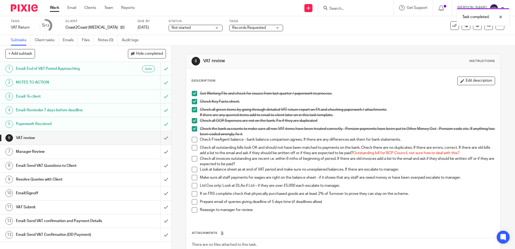
click at [192, 147] on span at bounding box center [194, 147] width 5 height 5
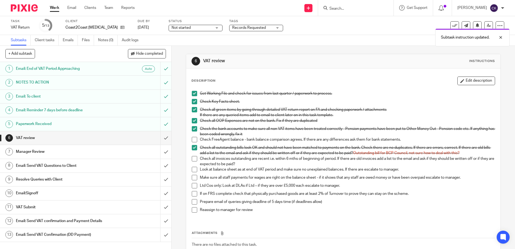
click at [192, 145] on span at bounding box center [194, 147] width 5 height 5
click at [192, 158] on span at bounding box center [194, 158] width 5 height 5
click at [466, 180] on p "Make sure all staff payments for wages are right on the balance sheet - if it s…" at bounding box center [347, 177] width 295 height 5
click at [463, 178] on p "Make sure all staff payments for wages are right on the balance sheet - if it s…" at bounding box center [347, 177] width 295 height 5
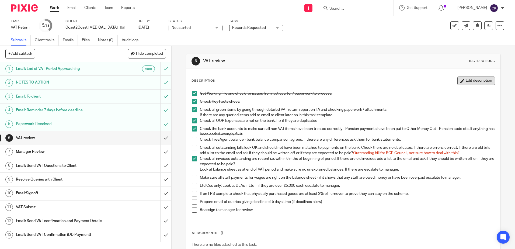
click at [465, 80] on button "Edit description" at bounding box center [476, 80] width 38 height 9
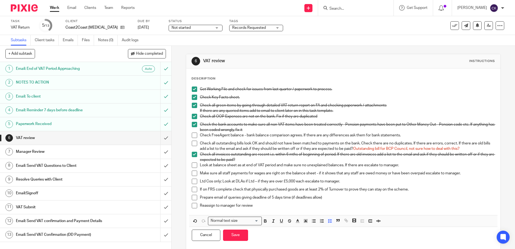
click at [463, 171] on p "Make sure all staff payments for wages are right on the balance sheet - if it s…" at bounding box center [347, 172] width 295 height 5
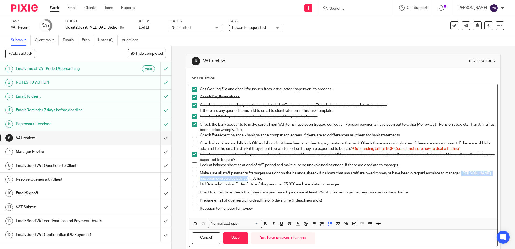
drag, startPoint x: 463, startPoint y: 174, endPoint x: 467, endPoint y: 178, distance: 5.9
click at [467, 177] on p "Make sure all staff payments for wages are right on the balance sheet - if it s…" at bounding box center [347, 175] width 295 height 11
click at [297, 225] on line "button" at bounding box center [297, 225] width 3 height 0
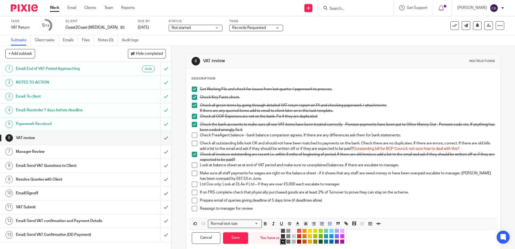
click at [299, 235] on li "color:#D33115" at bounding box center [299, 236] width 4 height 4
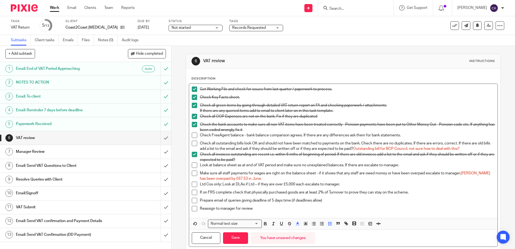
click at [361, 205] on div "Prepare email of queries giving deadline of 5 days time (if deadlines allow)" at bounding box center [347, 202] width 295 height 8
click at [234, 239] on button "Save" at bounding box center [235, 238] width 25 height 12
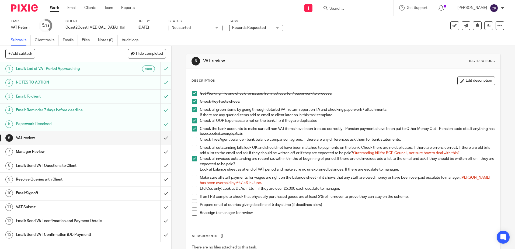
click at [194, 190] on span at bounding box center [194, 188] width 5 height 5
click at [193, 198] on span at bounding box center [194, 196] width 5 height 5
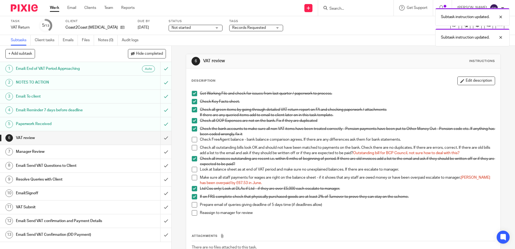
click at [192, 205] on span at bounding box center [194, 204] width 5 height 5
click at [193, 213] on span at bounding box center [194, 212] width 5 height 5
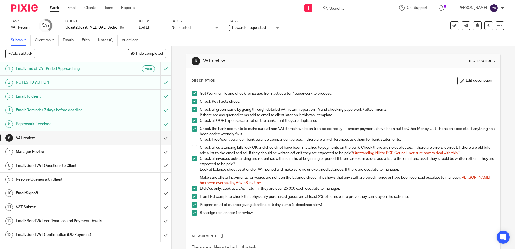
drag, startPoint x: 211, startPoint y: 27, endPoint x: 206, endPoint y: 27, distance: 4.8
click at [211, 27] on div "Not started Not started" at bounding box center [196, 28] width 54 height 6
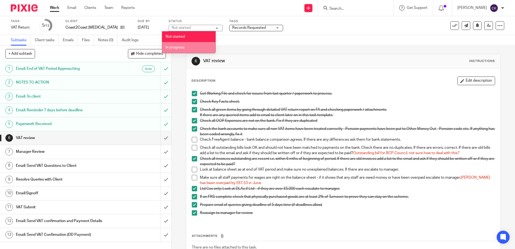
click at [172, 47] on span "In progress" at bounding box center [175, 47] width 19 height 4
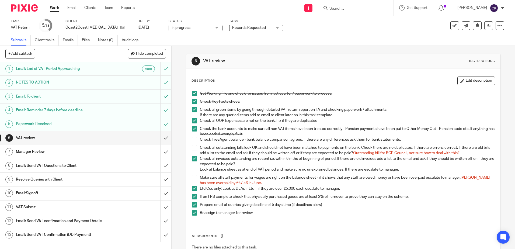
click at [272, 28] on div "Records Requested" at bounding box center [256, 28] width 54 height 6
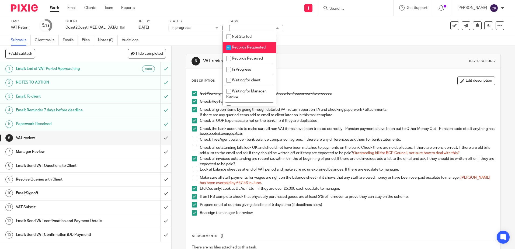
click at [228, 47] on input "checkbox" at bounding box center [228, 48] width 10 height 10
checkbox input "false"
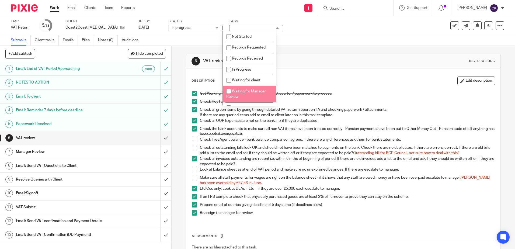
click at [229, 90] on input "checkbox" at bounding box center [228, 91] width 10 height 10
checkbox input "true"
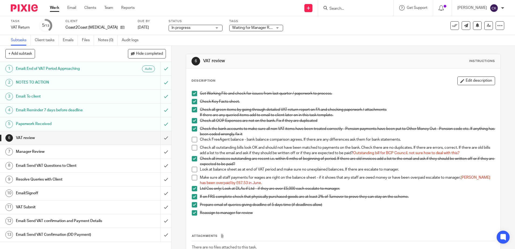
click at [365, 27] on div "Task VAT Return Save VAT Return 5 /13 Client Coast2Coast Scuba Diving Ltd Due b…" at bounding box center [216, 25] width 411 height 13
click at [37, 165] on h1 "Email: Send VAT Questions to Client" at bounding box center [62, 166] width 93 height 8
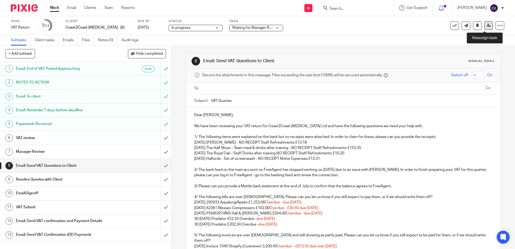
click at [486, 24] on icon at bounding box center [488, 25] width 4 height 4
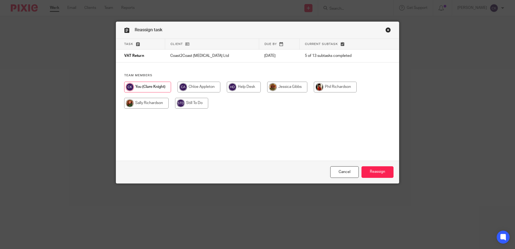
click at [145, 103] on input "radio" at bounding box center [146, 103] width 44 height 11
radio input "true"
click at [371, 171] on input "Reassign" at bounding box center [377, 172] width 32 height 12
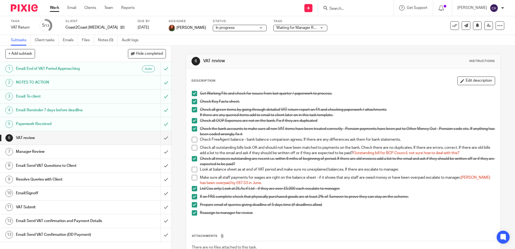
click at [54, 9] on link "Work" at bounding box center [54, 7] width 9 height 5
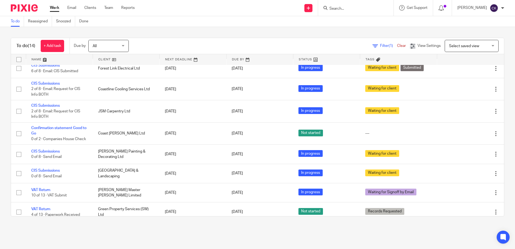
scroll to position [81, 0]
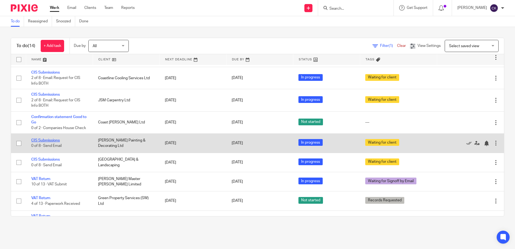
click at [38, 142] on link "CIS Submissions" at bounding box center [45, 140] width 29 height 4
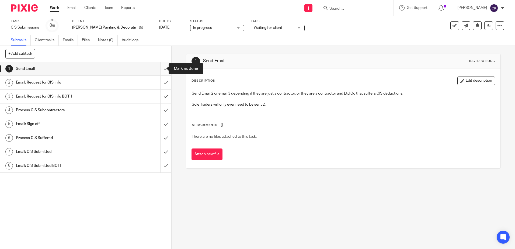
click at [158, 71] on input "submit" at bounding box center [85, 68] width 171 height 13
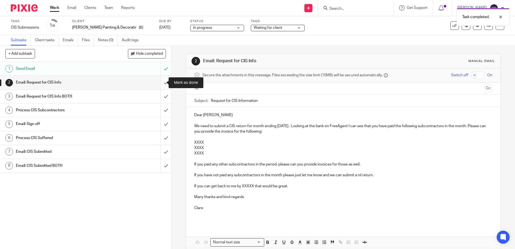
click at [162, 82] on input "submit" at bounding box center [85, 82] width 171 height 13
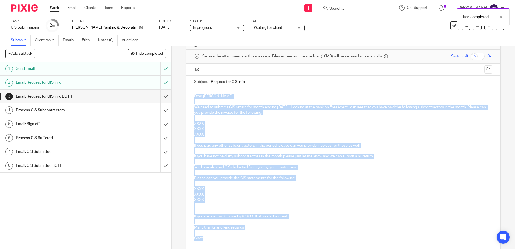
scroll to position [2, 0]
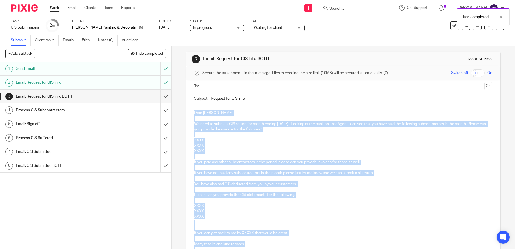
drag, startPoint x: 202, startPoint y: 187, endPoint x: 192, endPoint y: 114, distance: 73.8
click at [192, 114] on div "Dear Glyn We need to submit a CIS return for month ending 5th August 2025 . Loo…" at bounding box center [343, 186] width 314 height 162
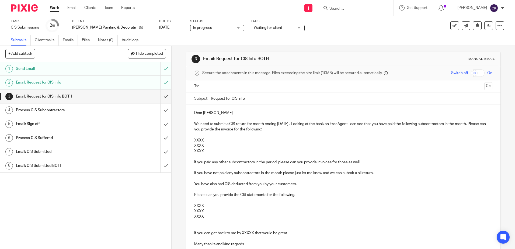
scroll to position [6, 0]
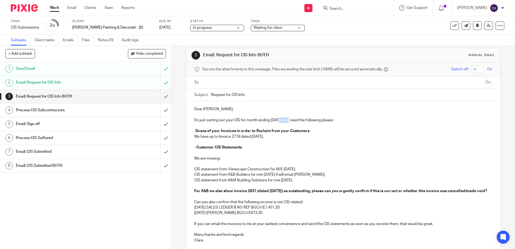
drag, startPoint x: 288, startPoint y: 120, endPoint x: 276, endPoint y: 121, distance: 11.6
click at [276, 121] on p "I'm just sorting out your CIS for month ending 5th Dec 24 and need the followin…" at bounding box center [343, 119] width 298 height 5
drag, startPoint x: 239, startPoint y: 138, endPoint x: 235, endPoint y: 138, distance: 3.8
click at [235, 138] on p "We have up to Invoice 2718 dated 5th Nov 24." at bounding box center [343, 136] width 298 height 5
drag, startPoint x: 271, startPoint y: 136, endPoint x: 250, endPoint y: 137, distance: 20.2
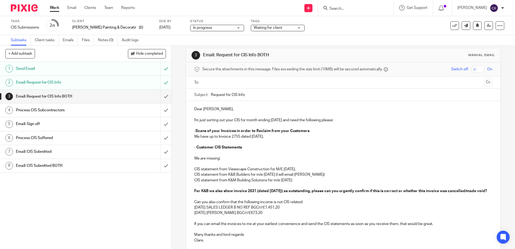
click at [250, 137] on p "We have up to Invoice 2755 dated 5th Nov 24." at bounding box center [343, 136] width 298 height 5
click at [239, 136] on p "We have up to Invoice 2755 dated 16th Jun 25." at bounding box center [343, 136] width 298 height 5
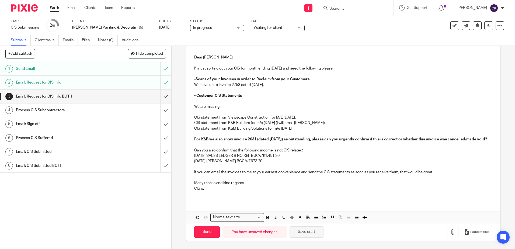
click at [310, 233] on button "Save draft" at bounding box center [306, 232] width 34 height 12
drag, startPoint x: 300, startPoint y: 112, endPoint x: 289, endPoint y: 112, distance: 11.0
click at [289, 115] on p "CIS statement from Viewscape Construction for M/E 5th Nov 24." at bounding box center [343, 117] width 298 height 5
drag, startPoint x: 279, startPoint y: 117, endPoint x: 269, endPoint y: 117, distance: 10.5
click at [269, 120] on p "CIS statement from K&B Builders for m/e 5th Dec 24 (I will email Debbie)" at bounding box center [343, 122] width 298 height 5
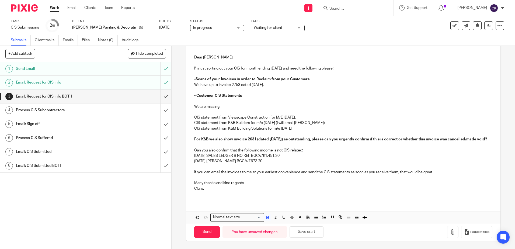
drag, startPoint x: 284, startPoint y: 160, endPoint x: 187, endPoint y: 124, distance: 103.5
click at [187, 124] on div "Dear Glyn, I'm just sorting out your CIS for month ending 5th Aug 25 and need t…" at bounding box center [343, 124] width 314 height 151
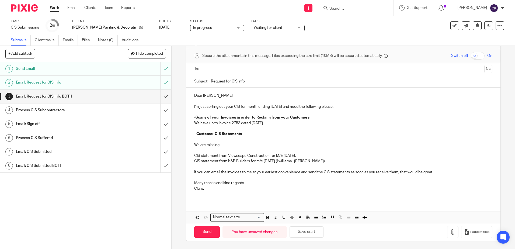
scroll to position [19, 0]
drag, startPoint x: 298, startPoint y: 173, endPoint x: 251, endPoint y: 173, distance: 46.3
click at [251, 173] on p "If you can email the invoices to me at your earliest convenience and send the C…" at bounding box center [343, 171] width 298 height 5
click at [302, 232] on button "Save draft" at bounding box center [306, 232] width 34 height 12
click at [303, 231] on button "Save draft" at bounding box center [306, 232] width 34 height 12
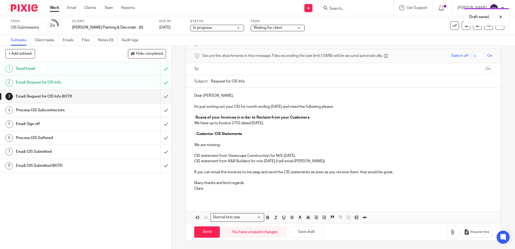
click at [72, 166] on h1 "Email: CIS Submitted BOTH" at bounding box center [62, 166] width 93 height 8
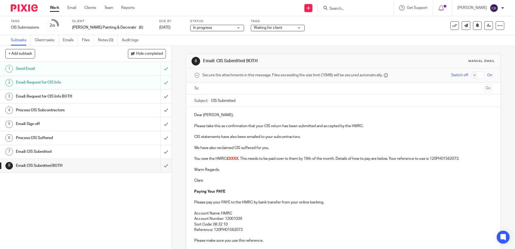
click at [361, 127] on p "Please take this as confirmation that your CIS return has been submitted and ac…" at bounding box center [343, 125] width 298 height 5
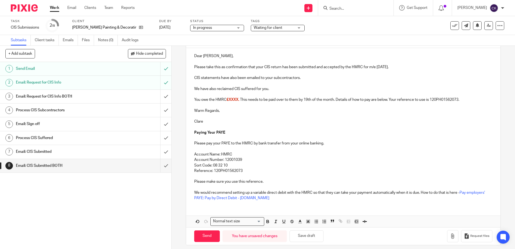
scroll to position [63, 0]
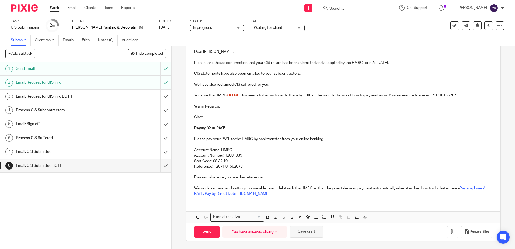
click at [302, 232] on button "Save draft" at bounding box center [306, 232] width 34 height 12
click at [229, 28] on div "In progress In progress" at bounding box center [217, 28] width 54 height 6
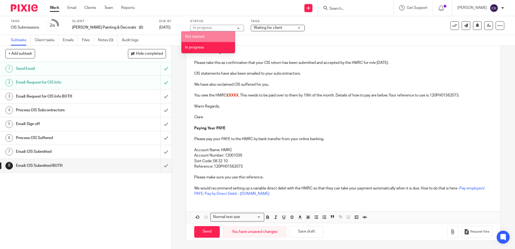
click at [292, 29] on div "Waiting for client" at bounding box center [278, 28] width 54 height 6
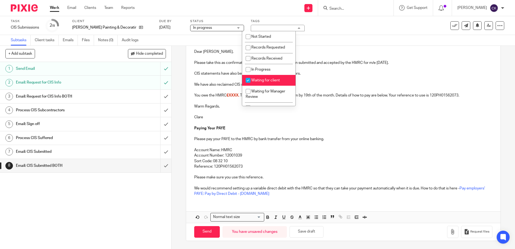
click at [349, 33] on div "Task CIS Submissions Save CIS Submissions 2 /8 Client [PERSON_NAME] Painting & …" at bounding box center [257, 25] width 515 height 19
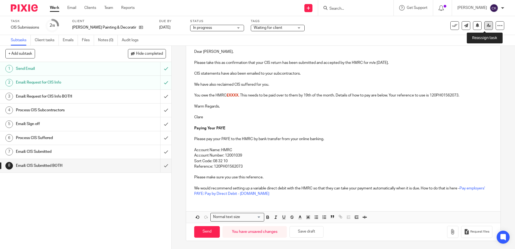
click at [486, 26] on icon at bounding box center [488, 25] width 4 height 4
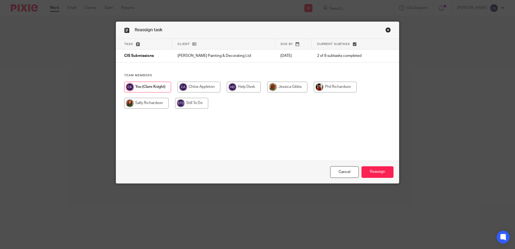
drag, startPoint x: 152, startPoint y: 103, endPoint x: 196, endPoint y: 114, distance: 45.9
click at [152, 103] on input "radio" at bounding box center [146, 103] width 44 height 11
radio input "true"
click at [374, 170] on input "Reassign" at bounding box center [377, 172] width 32 height 12
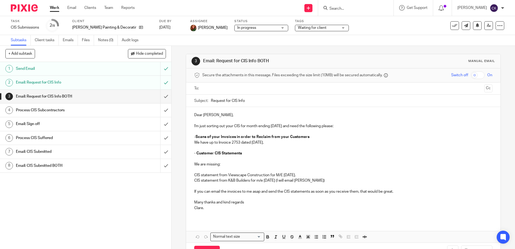
click at [55, 8] on link "Work" at bounding box center [54, 7] width 9 height 5
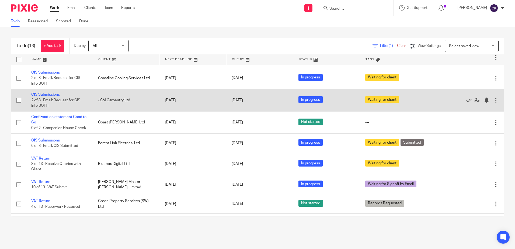
scroll to position [54, 0]
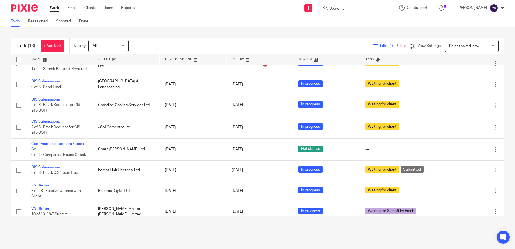
click at [54, 8] on link "Work" at bounding box center [54, 7] width 9 height 5
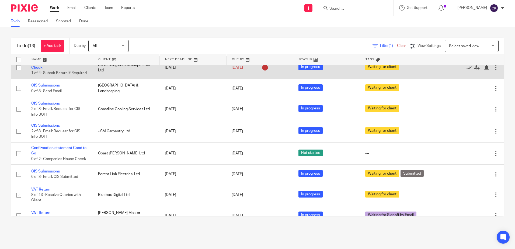
scroll to position [54, 0]
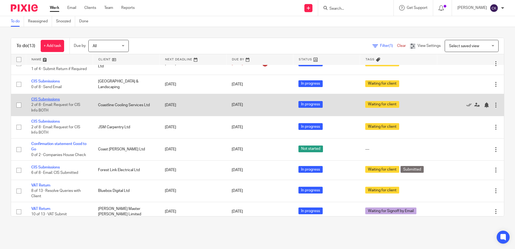
click at [42, 101] on link "CIS Submissions" at bounding box center [45, 99] width 29 height 4
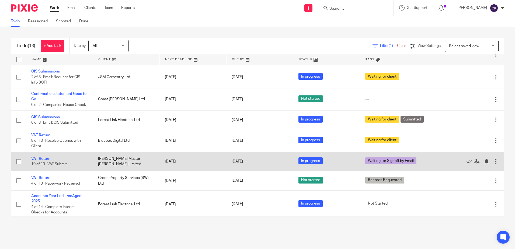
scroll to position [108, 0]
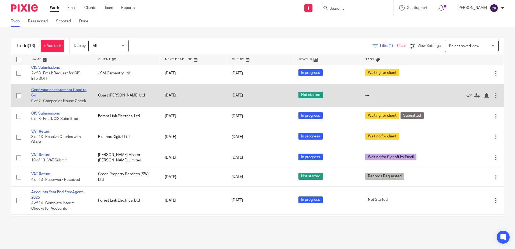
click at [55, 95] on link "Confirmation statement Good to Go" at bounding box center [58, 92] width 55 height 9
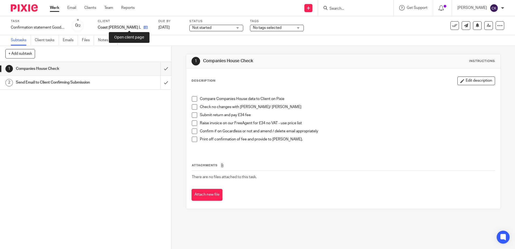
click at [143, 28] on icon at bounding box center [145, 27] width 4 height 4
click at [160, 69] on input "submit" at bounding box center [85, 68] width 171 height 13
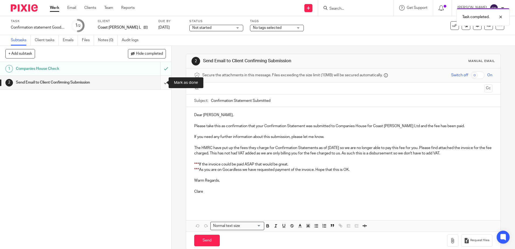
click at [160, 82] on input "submit" at bounding box center [85, 82] width 171 height 13
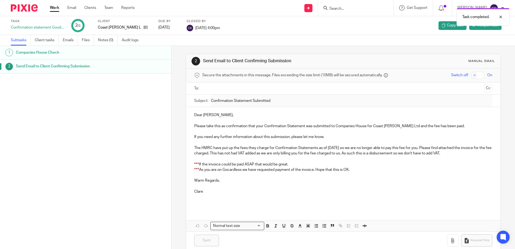
drag, startPoint x: 55, startPoint y: 8, endPoint x: 3, endPoint y: 8, distance: 52.2
click at [55, 8] on link "Work" at bounding box center [54, 7] width 9 height 5
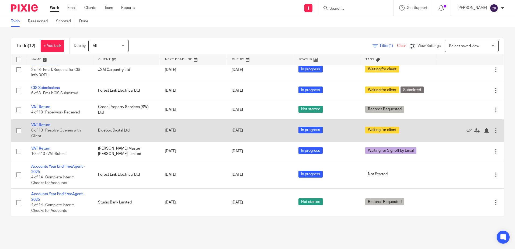
scroll to position [90, 0]
